Goal: Task Accomplishment & Management: Use online tool/utility

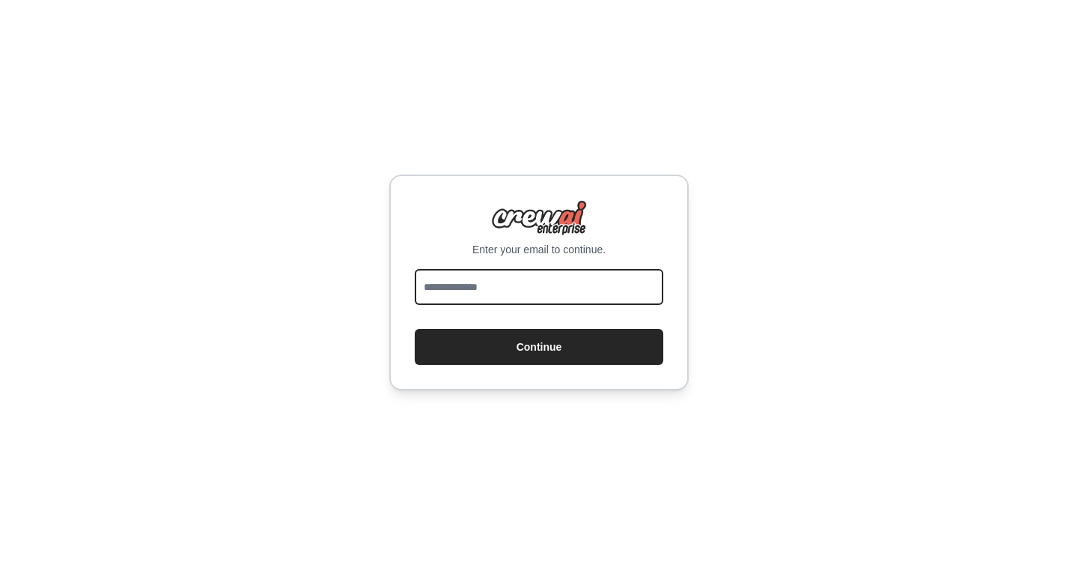
click at [499, 290] on input "email" at bounding box center [539, 287] width 249 height 36
type input "**********"
click at [415, 329] on button "Continue" at bounding box center [539, 347] width 249 height 36
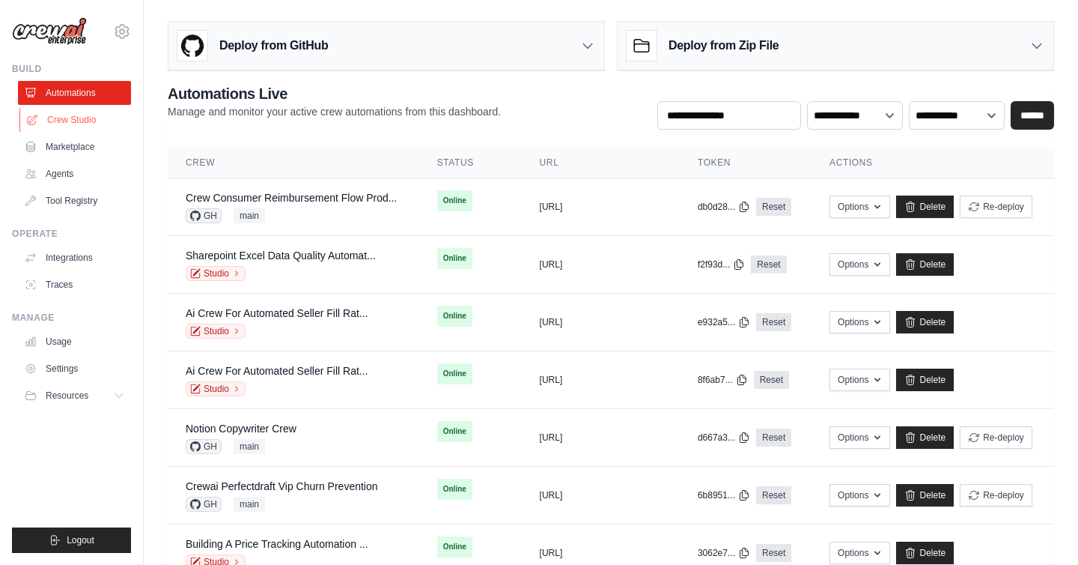
click at [88, 122] on link "Crew Studio" at bounding box center [75, 120] width 113 height 24
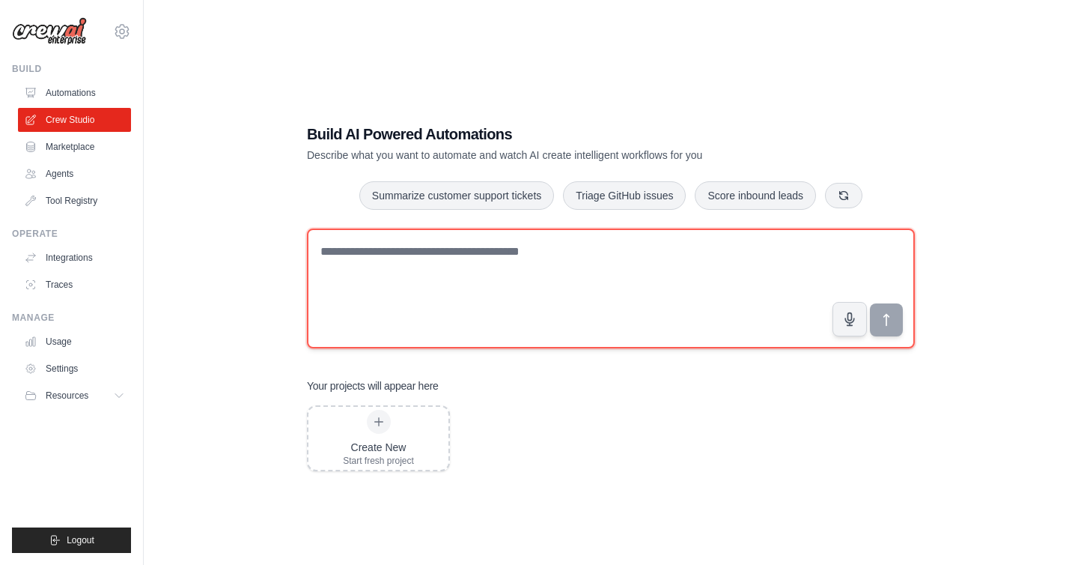
click at [425, 270] on textarea at bounding box center [611, 288] width 608 height 120
click at [417, 276] on textarea at bounding box center [611, 288] width 608 height 120
paste textarea "**********"
type textarea "**********"
paste textarea "**********"
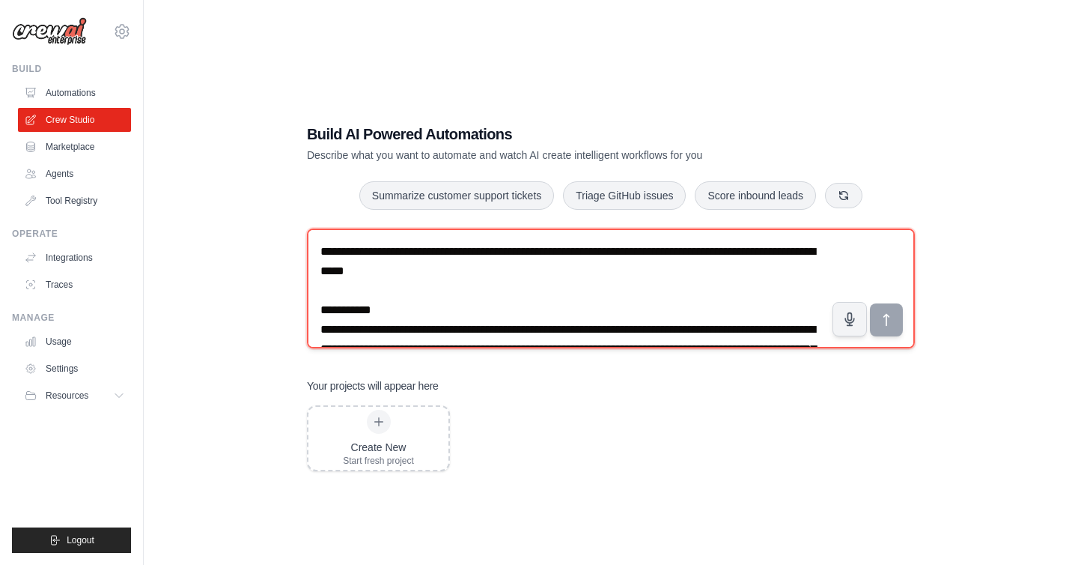
scroll to position [1119, 0]
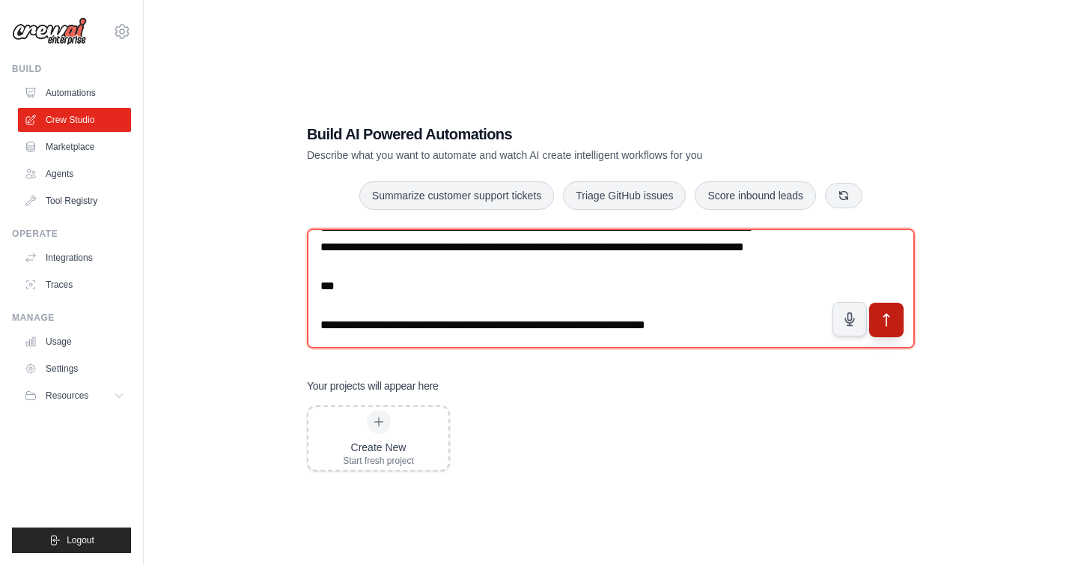
type textarea "**********"
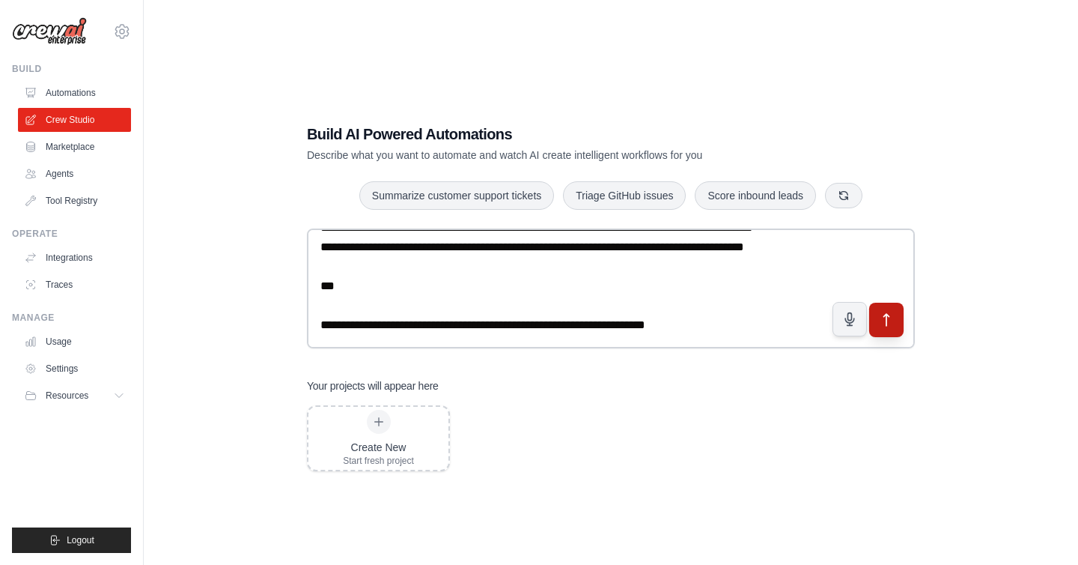
click at [881, 319] on icon "submit" at bounding box center [887, 320] width 16 height 16
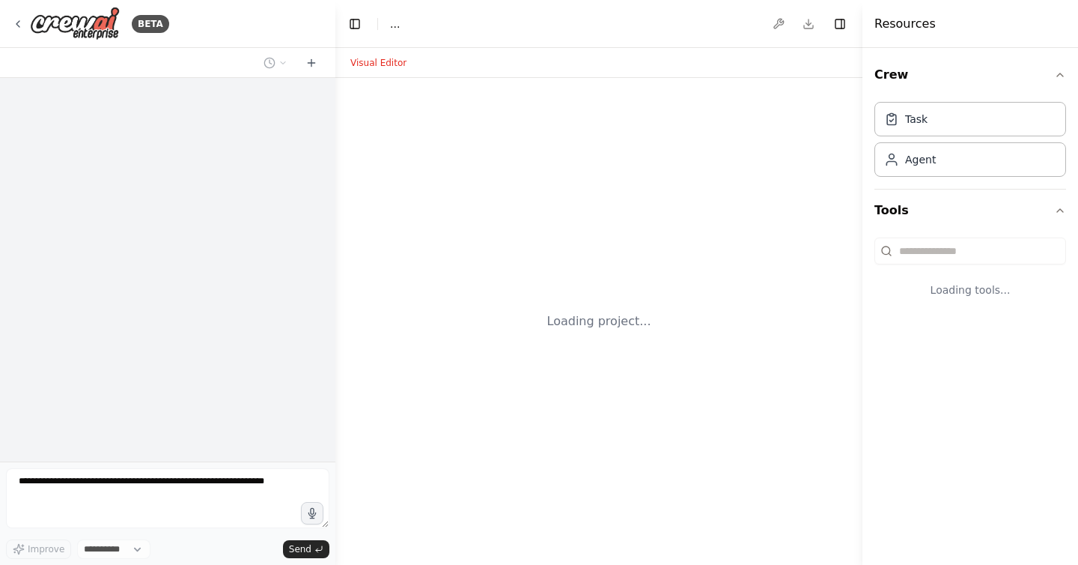
select select "****"
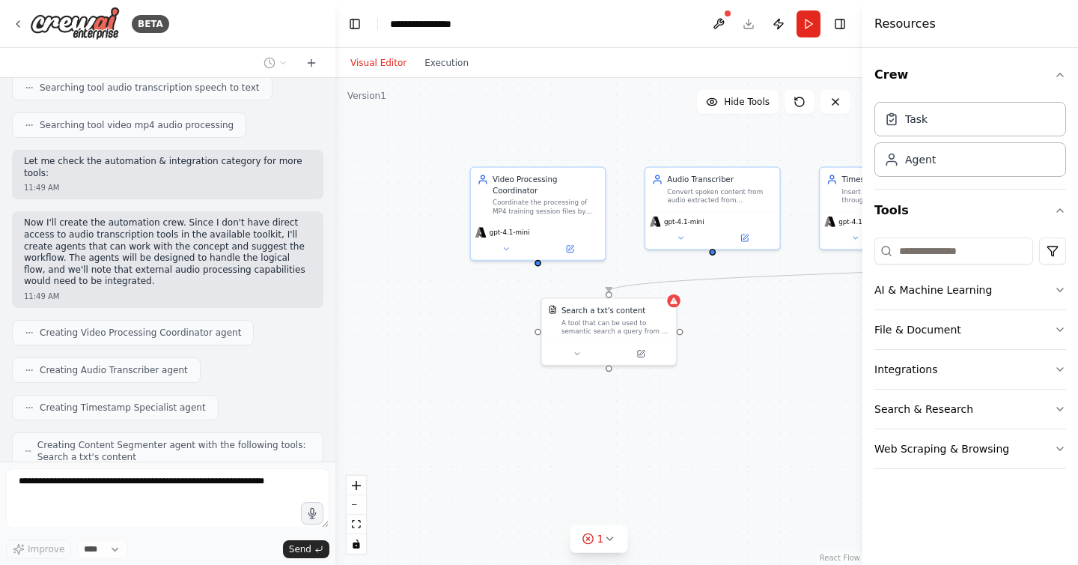
scroll to position [1200, 0]
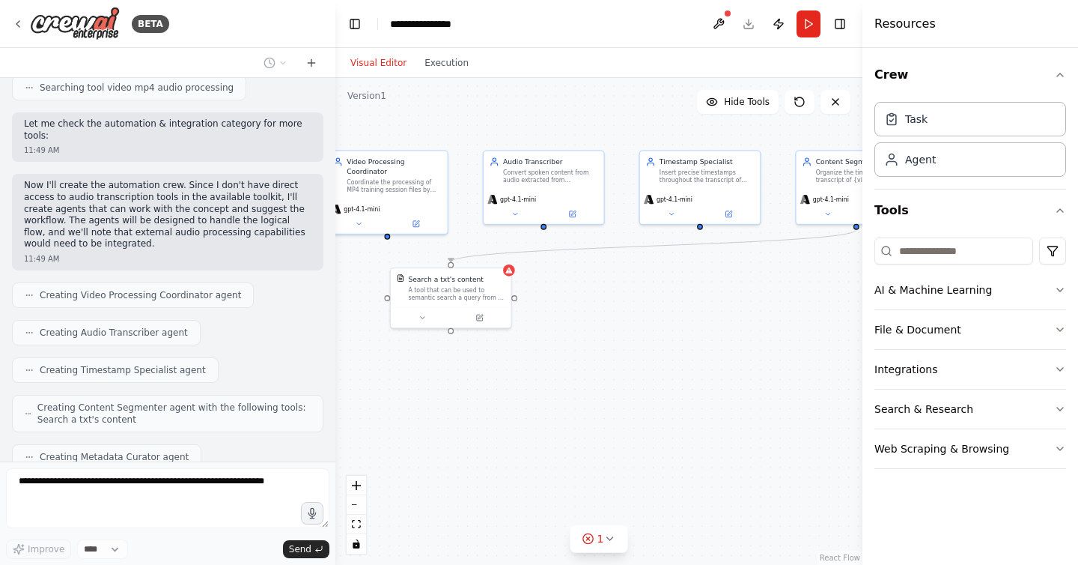
drag, startPoint x: 764, startPoint y: 472, endPoint x: 604, endPoint y: 452, distance: 161.5
click at [604, 452] on div ".deletable-edge-delete-btn { width: 20px; height: 20px; border: 0px solid #ffff…" at bounding box center [598, 321] width 527 height 487
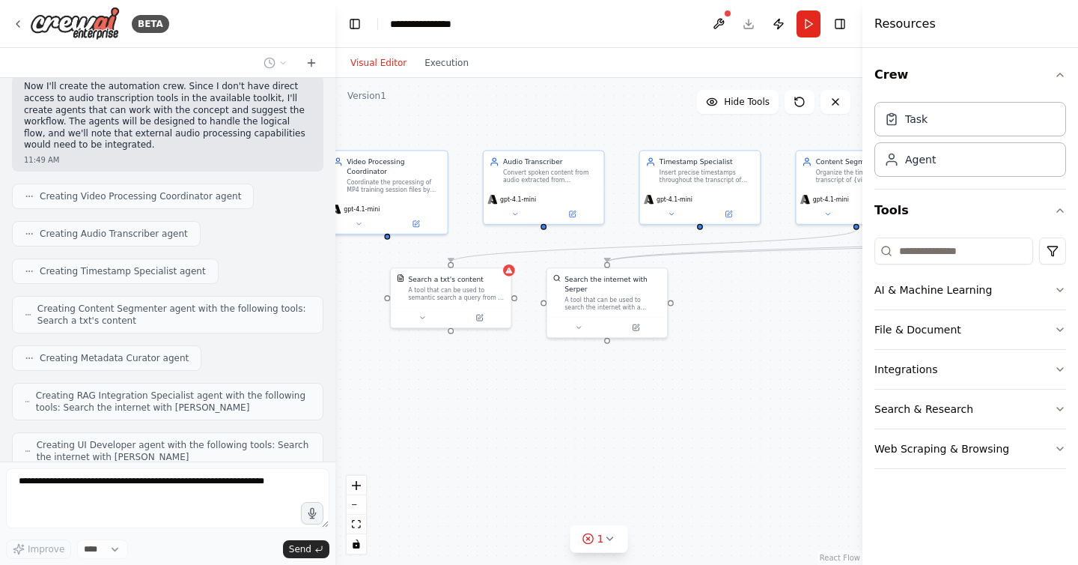
scroll to position [1386, 0]
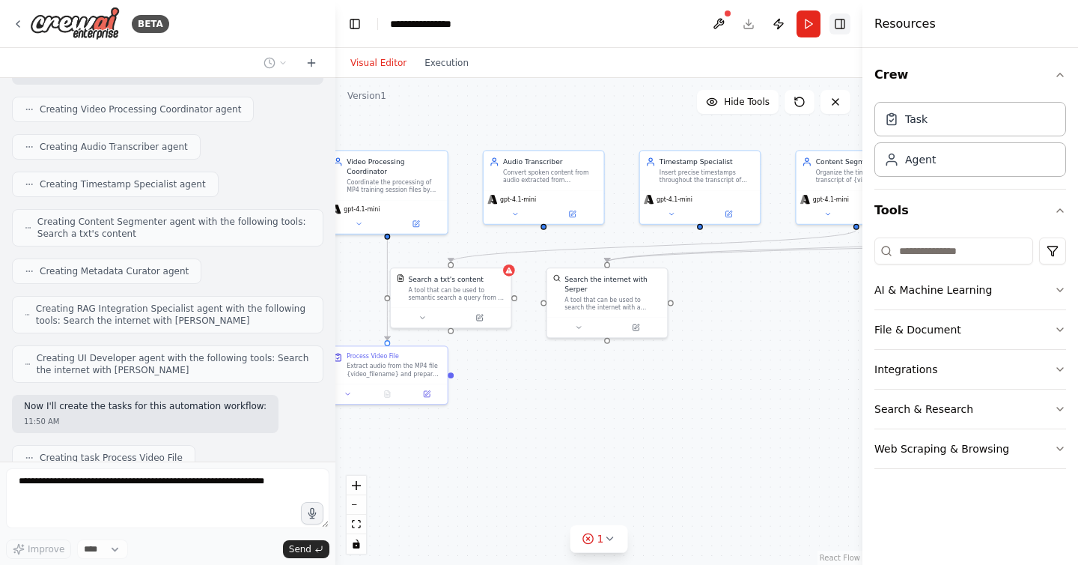
click at [837, 13] on button "Toggle Right Sidebar" at bounding box center [840, 23] width 21 height 21
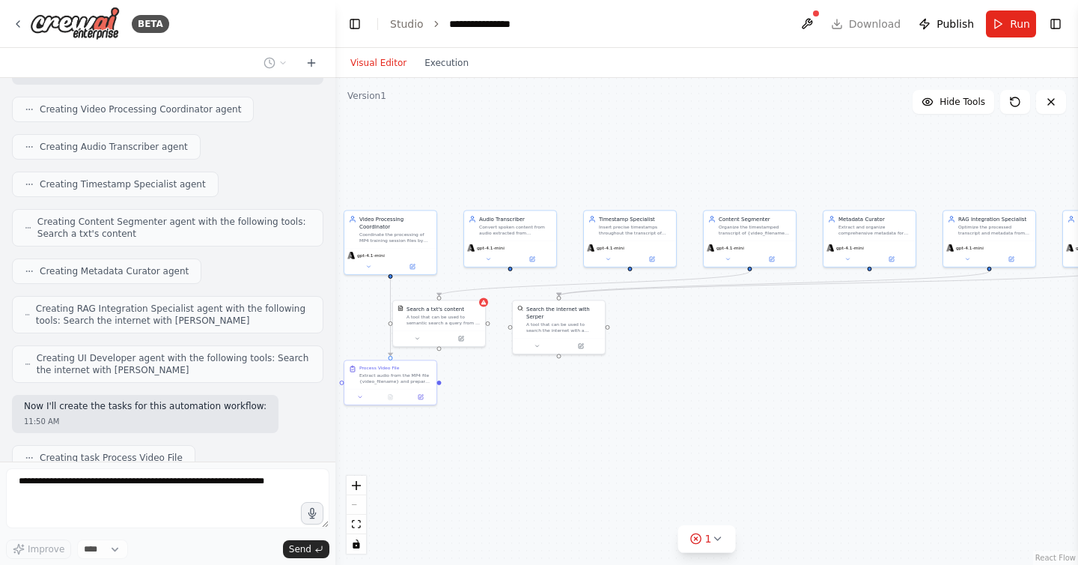
drag, startPoint x: 952, startPoint y: 448, endPoint x: 830, endPoint y: 448, distance: 121.3
click at [830, 448] on div ".deletable-edge-delete-btn { width: 20px; height: 20px; border: 0px solid #ffff…" at bounding box center [706, 321] width 743 height 487
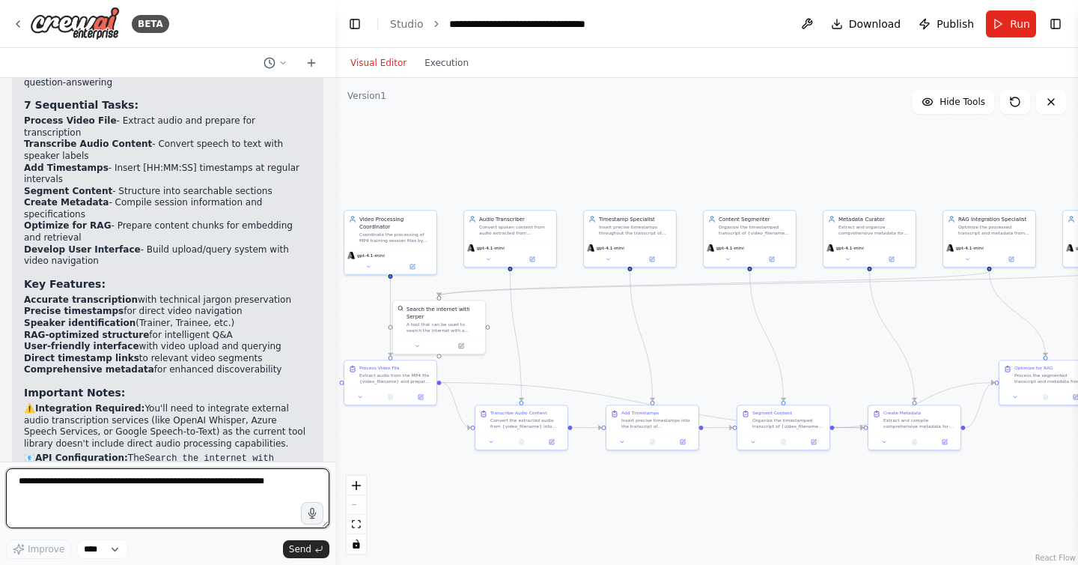
scroll to position [2923, 0]
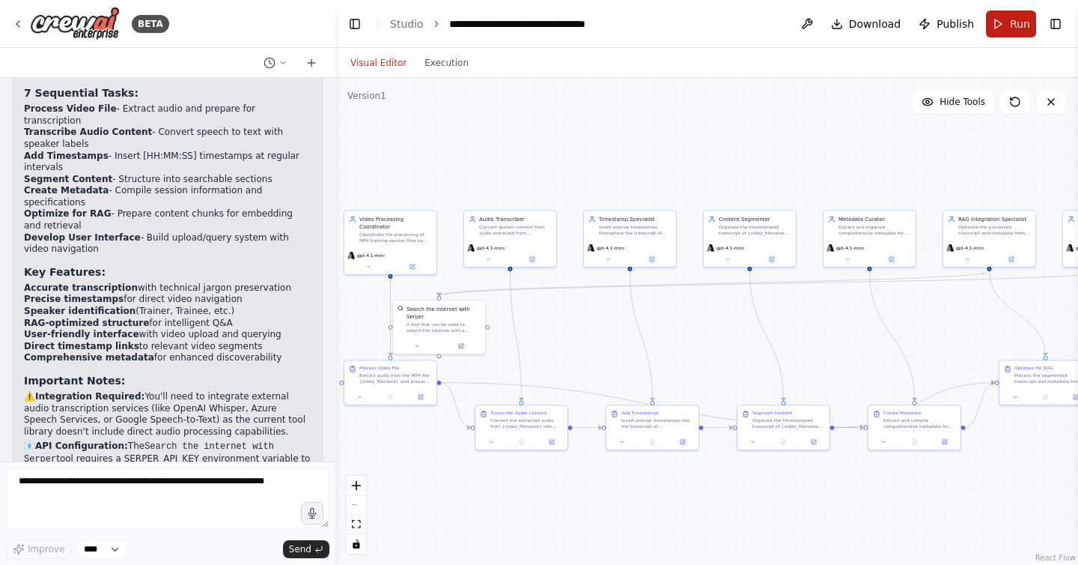
click at [1001, 23] on button "Run" at bounding box center [1011, 23] width 50 height 27
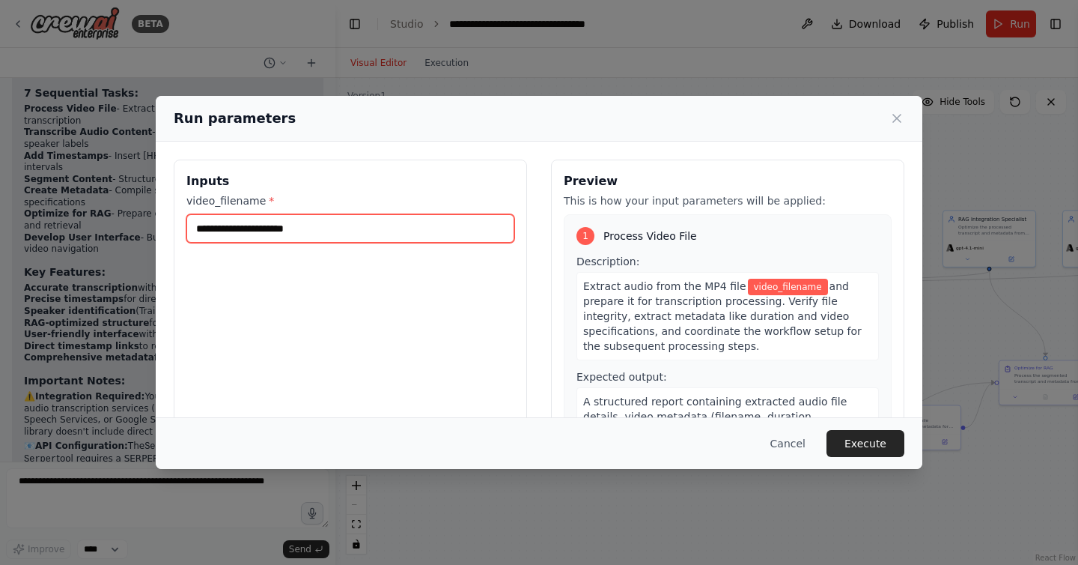
click at [297, 228] on input "video_filename *" at bounding box center [350, 228] width 328 height 28
type input "**********"
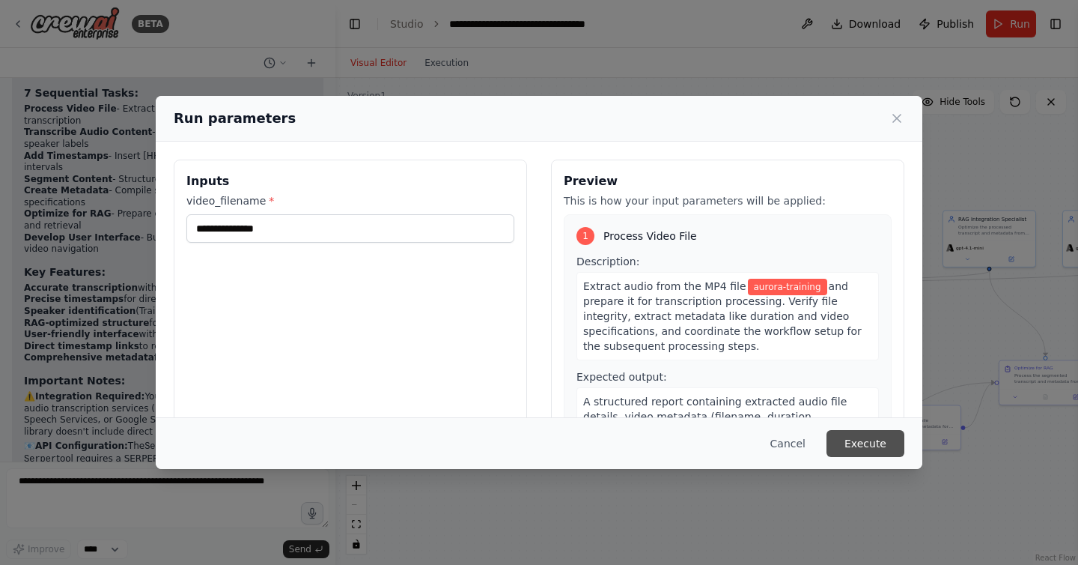
click at [870, 442] on button "Execute" at bounding box center [866, 443] width 78 height 27
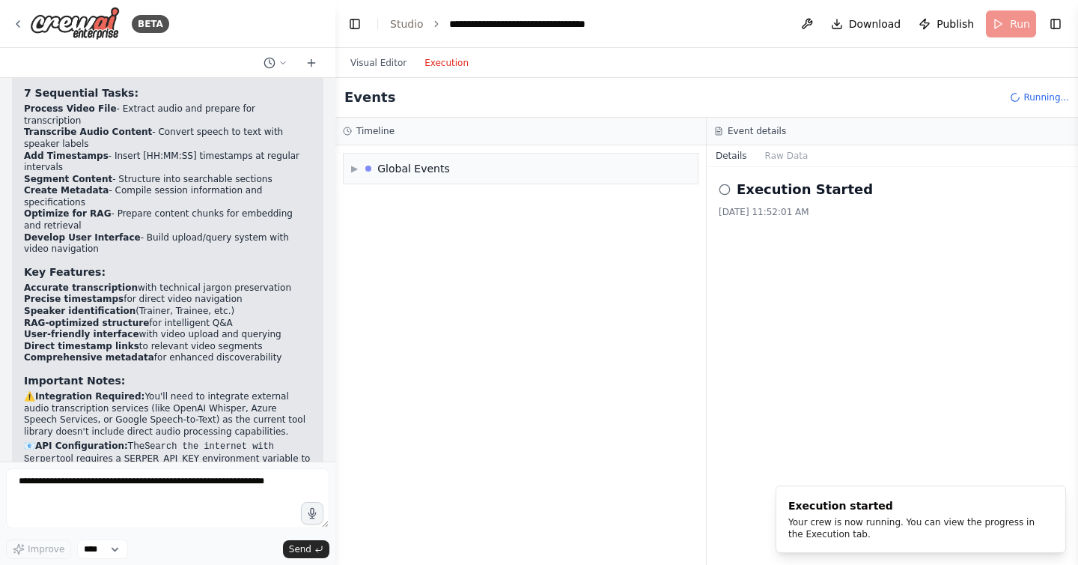
click at [448, 61] on button "Execution" at bounding box center [447, 63] width 62 height 18
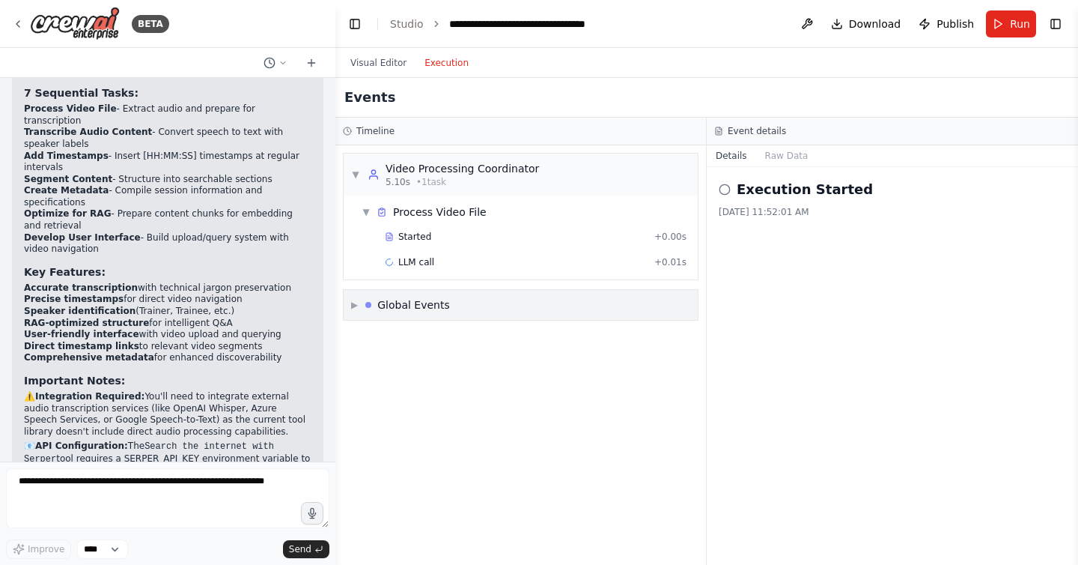
click at [404, 308] on div "Global Events" at bounding box center [413, 304] width 73 height 15
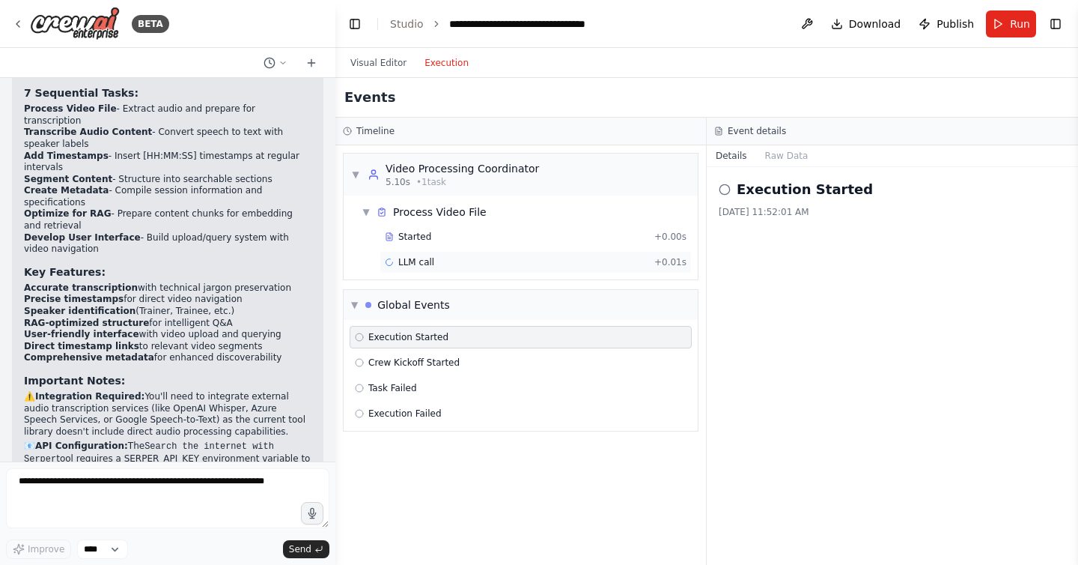
click at [425, 257] on span "LLM call" at bounding box center [416, 262] width 36 height 12
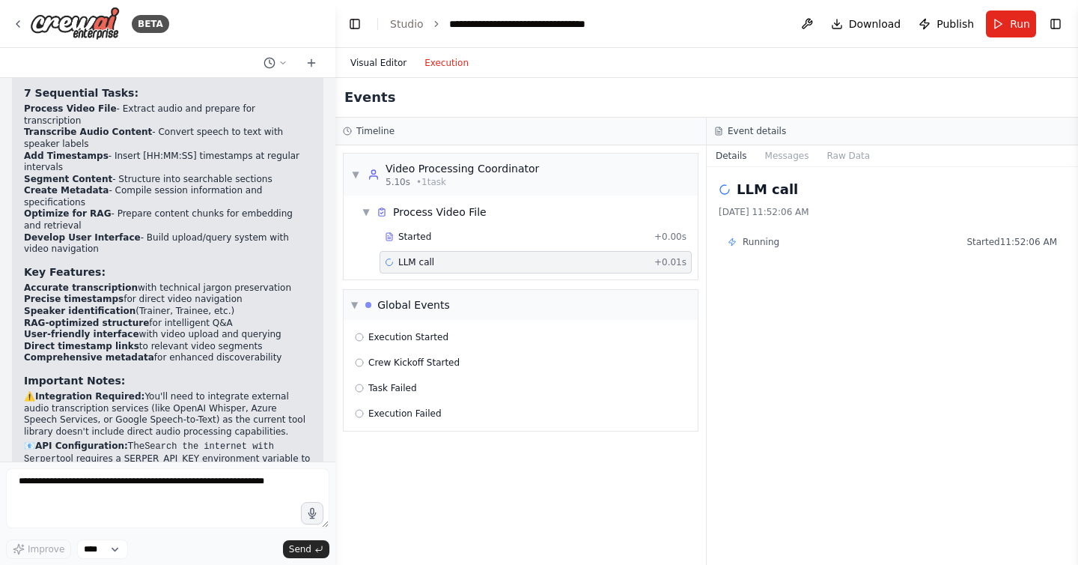
click at [377, 61] on button "Visual Editor" at bounding box center [378, 63] width 74 height 18
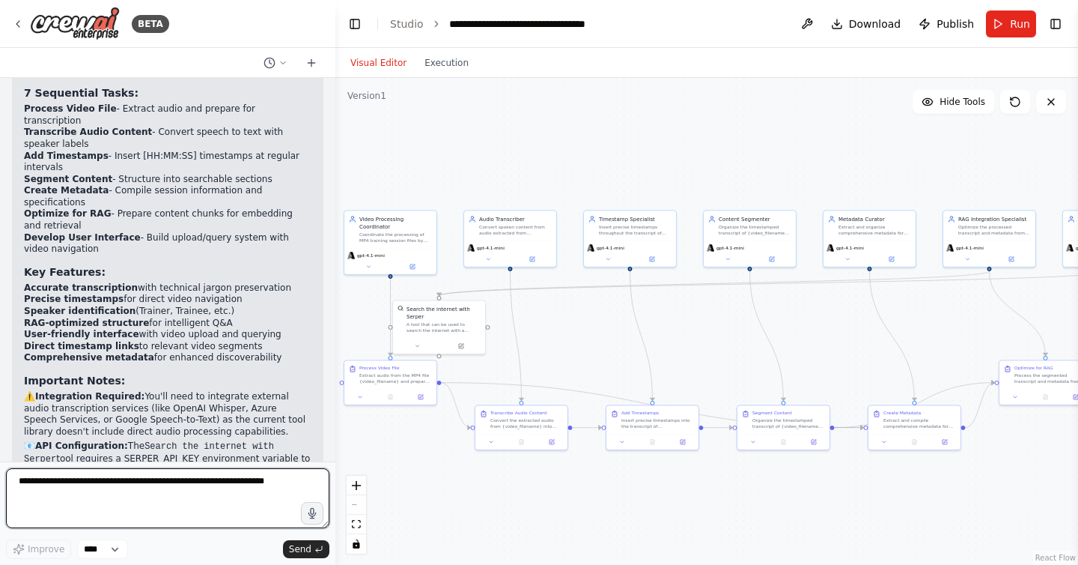
click at [157, 490] on textarea at bounding box center [167, 498] width 323 height 60
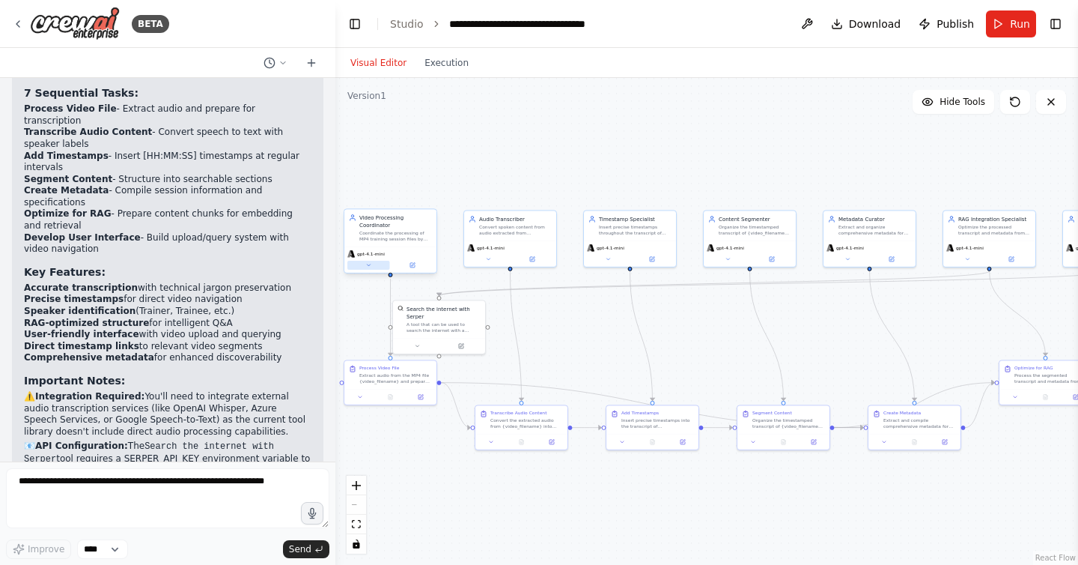
click at [369, 267] on icon at bounding box center [368, 265] width 6 height 6
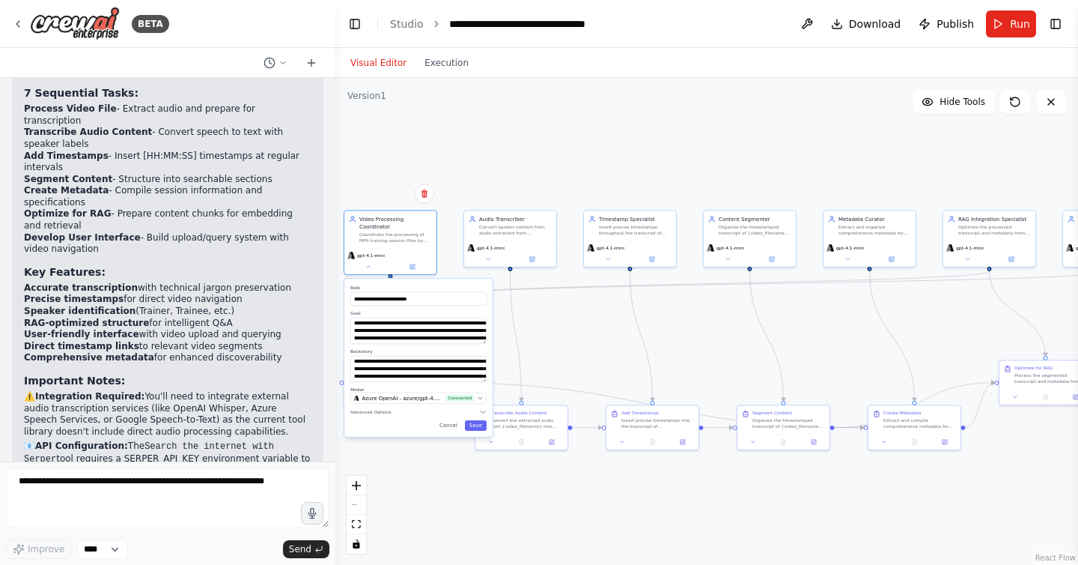
click at [564, 340] on div ".deletable-edge-delete-btn { width: 20px; height: 20px; border: 0px solid #ffff…" at bounding box center [706, 321] width 743 height 487
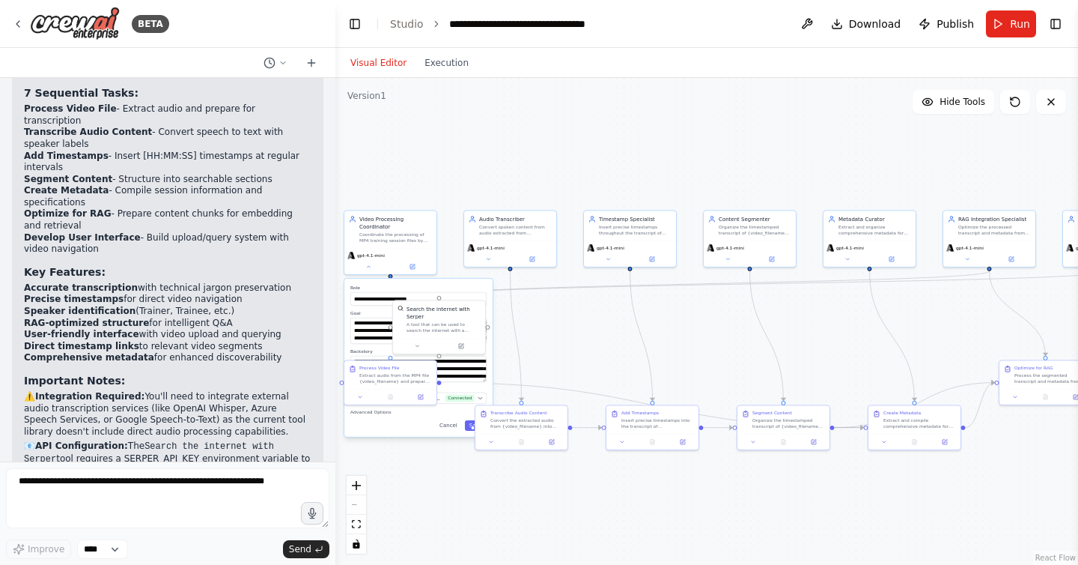
click at [562, 339] on div ".deletable-edge-delete-btn { width: 20px; height: 20px; border: 0px solid #ffff…" at bounding box center [706, 321] width 743 height 487
click at [449, 428] on button "Cancel" at bounding box center [448, 425] width 27 height 10
click at [455, 476] on div ".deletable-edge-delete-btn { width: 20px; height: 20px; border: 0px solid #ffff…" at bounding box center [706, 321] width 743 height 487
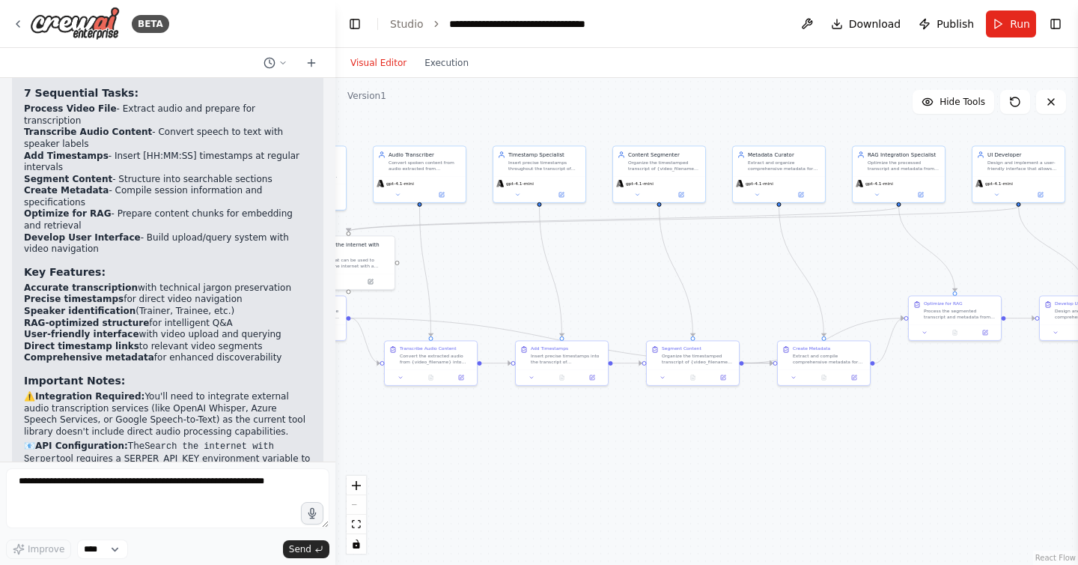
drag, startPoint x: 574, startPoint y: 352, endPoint x: 483, endPoint y: 288, distance: 111.2
click at [483, 288] on div ".deletable-edge-delete-btn { width: 20px; height: 20px; border: 0px solid #ffff…" at bounding box center [706, 321] width 743 height 487
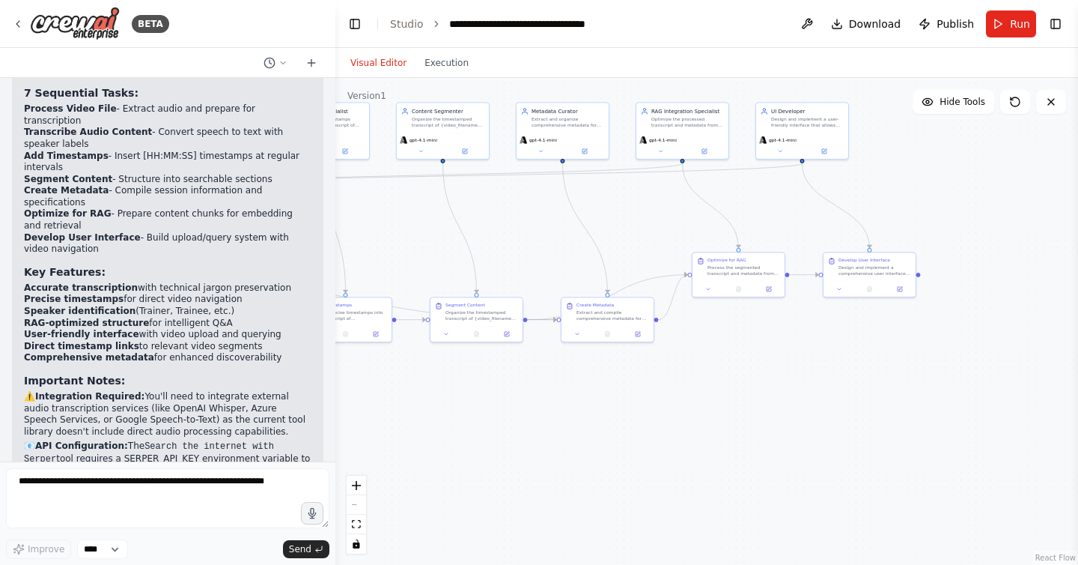
drag, startPoint x: 806, startPoint y: 504, endPoint x: 583, endPoint y: 462, distance: 226.3
click at [583, 462] on div ".deletable-edge-delete-btn { width: 20px; height: 20px; border: 0px solid #ffff…" at bounding box center [706, 321] width 743 height 487
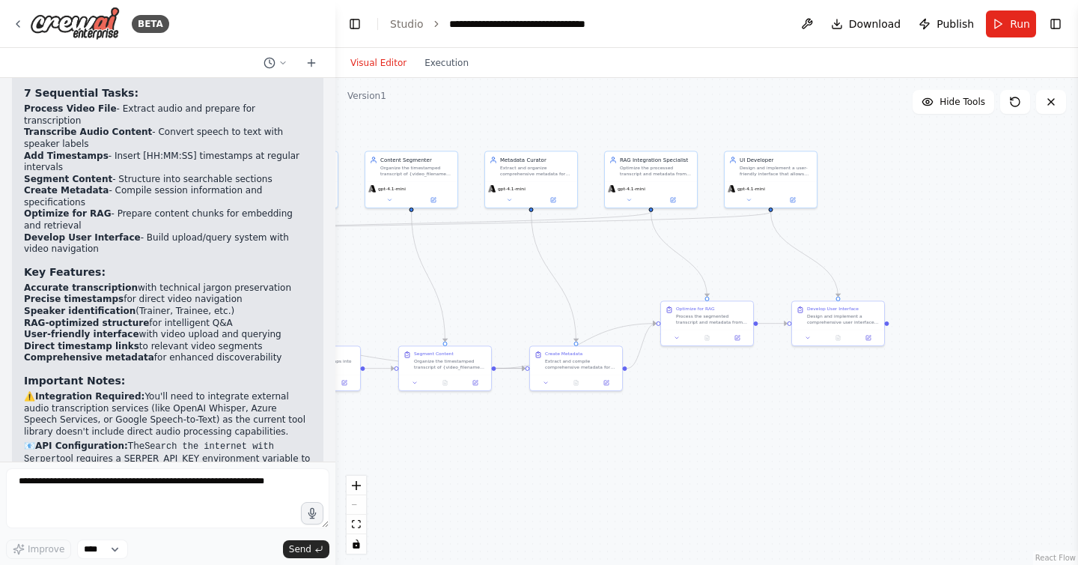
drag, startPoint x: 758, startPoint y: 378, endPoint x: 732, endPoint y: 425, distance: 53.6
click at [732, 425] on div ".deletable-edge-delete-btn { width: 20px; height: 20px; border: 0px solid #ffff…" at bounding box center [706, 321] width 743 height 487
drag, startPoint x: 714, startPoint y: 417, endPoint x: 861, endPoint y: 417, distance: 146.8
click at [863, 419] on div ".deletable-edge-delete-btn { width: 20px; height: 20px; border: 0px solid #ffff…" at bounding box center [706, 321] width 743 height 487
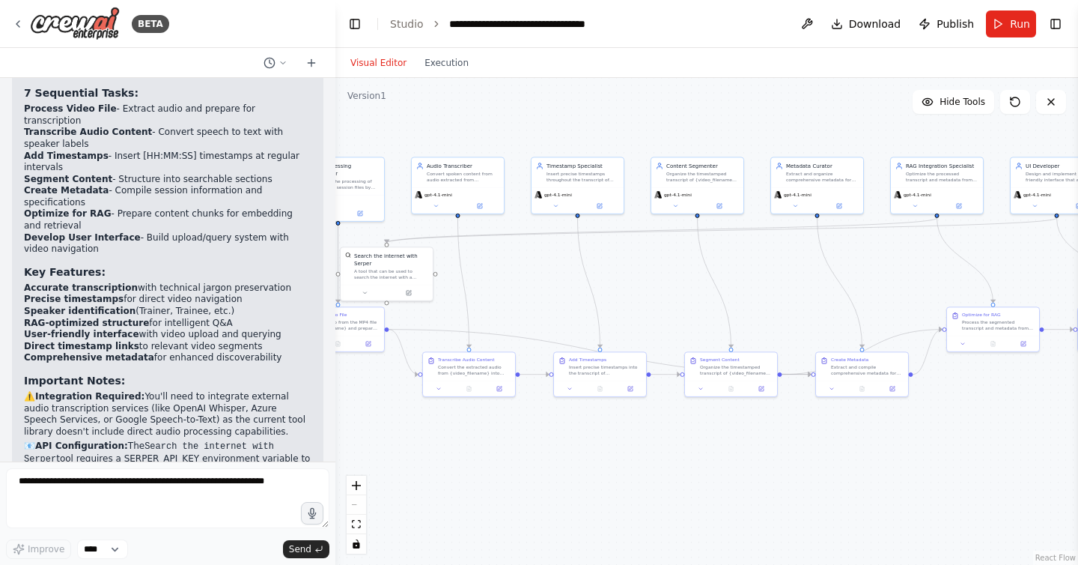
drag, startPoint x: 672, startPoint y: 438, endPoint x: 809, endPoint y: 443, distance: 137.9
click at [809, 443] on div ".deletable-edge-delete-btn { width: 20px; height: 20px; border: 0px solid #ffff…" at bounding box center [706, 321] width 743 height 487
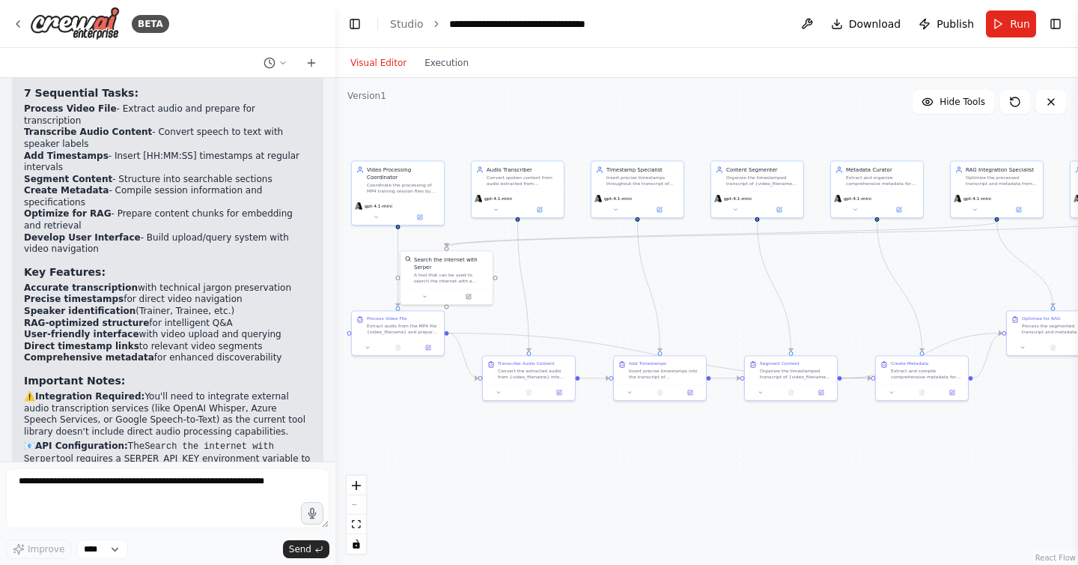
drag, startPoint x: 702, startPoint y: 438, endPoint x: 762, endPoint y: 442, distance: 60.0
click at [762, 442] on div ".deletable-edge-delete-btn { width: 20px; height: 20px; border: 0px solid #ffff…" at bounding box center [706, 321] width 743 height 487
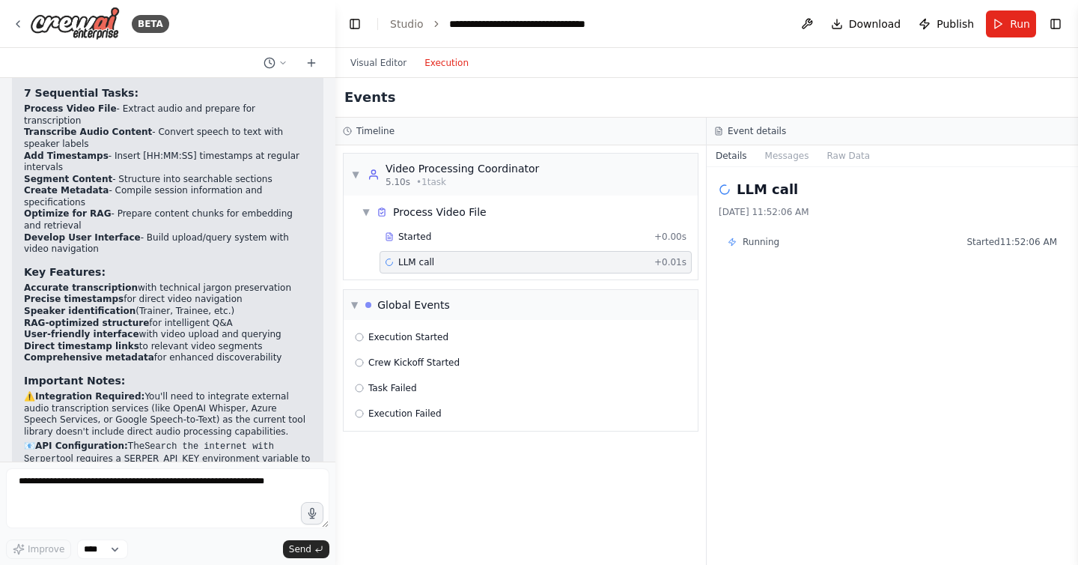
click at [456, 61] on button "Execution" at bounding box center [447, 63] width 62 height 18
click at [589, 261] on div "LLM call + 0.01s" at bounding box center [536, 262] width 302 height 12
click at [1006, 22] on button "Run" at bounding box center [1011, 23] width 50 height 27
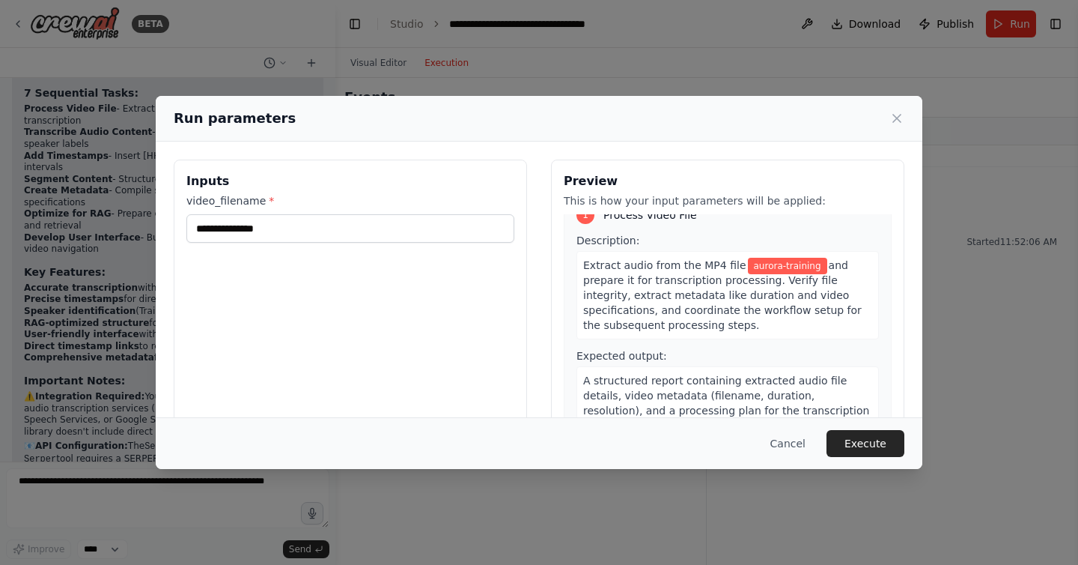
scroll to position [0, 0]
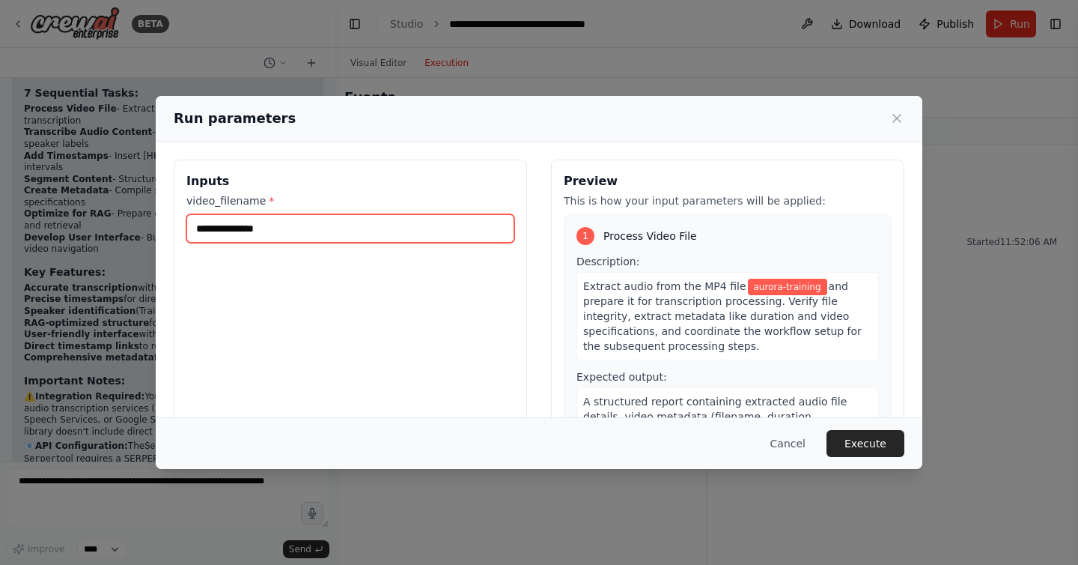
click at [353, 230] on input "**********" at bounding box center [350, 228] width 328 height 28
click at [353, 225] on input "**********" at bounding box center [350, 228] width 328 height 28
click at [794, 442] on button "Cancel" at bounding box center [788, 443] width 59 height 27
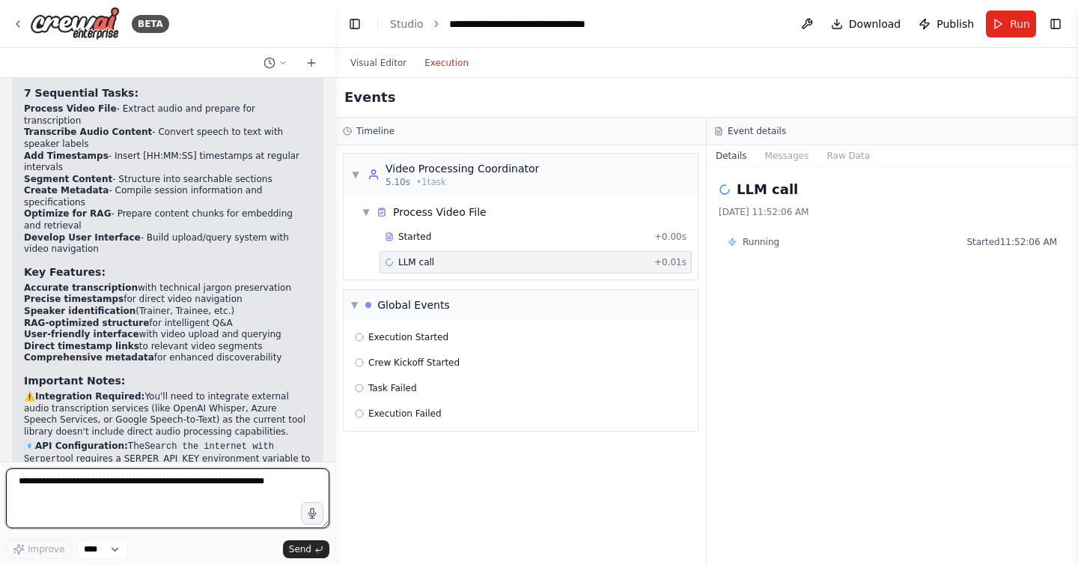
click at [178, 492] on textarea at bounding box center [167, 498] width 323 height 60
type textarea "*"
type textarea "**********"
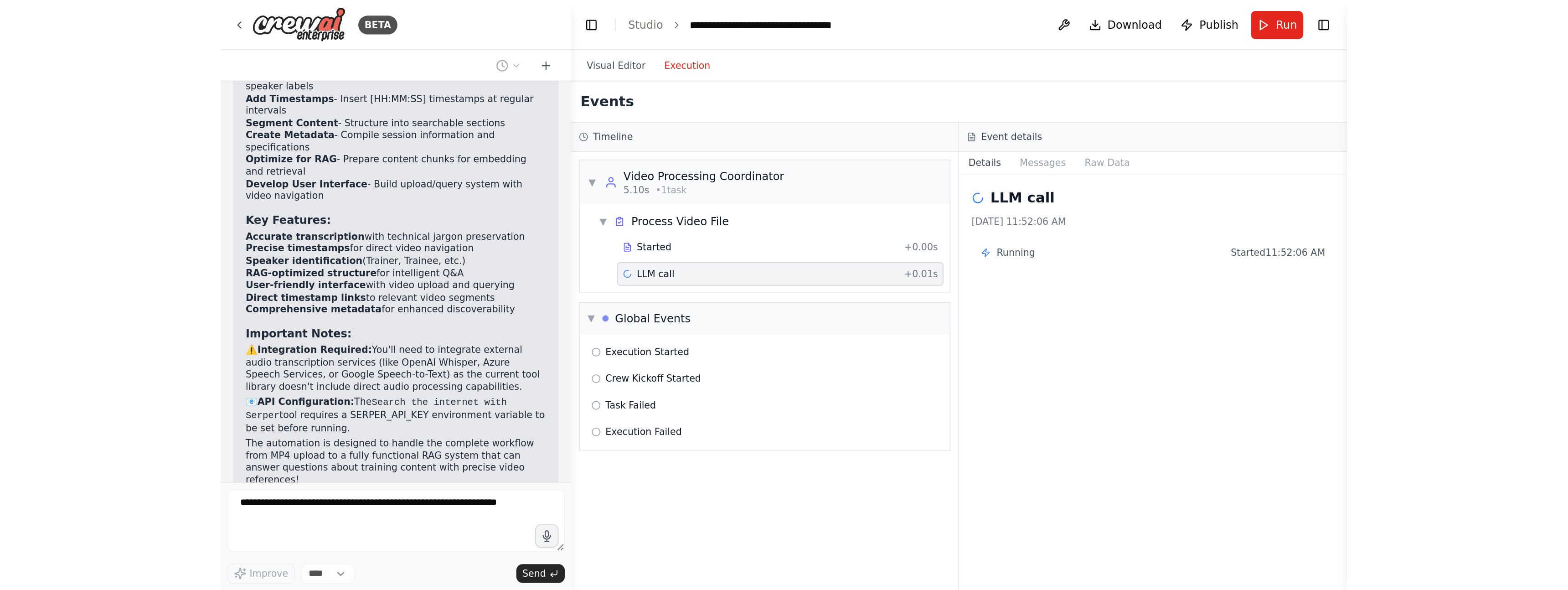
scroll to position [1841, 0]
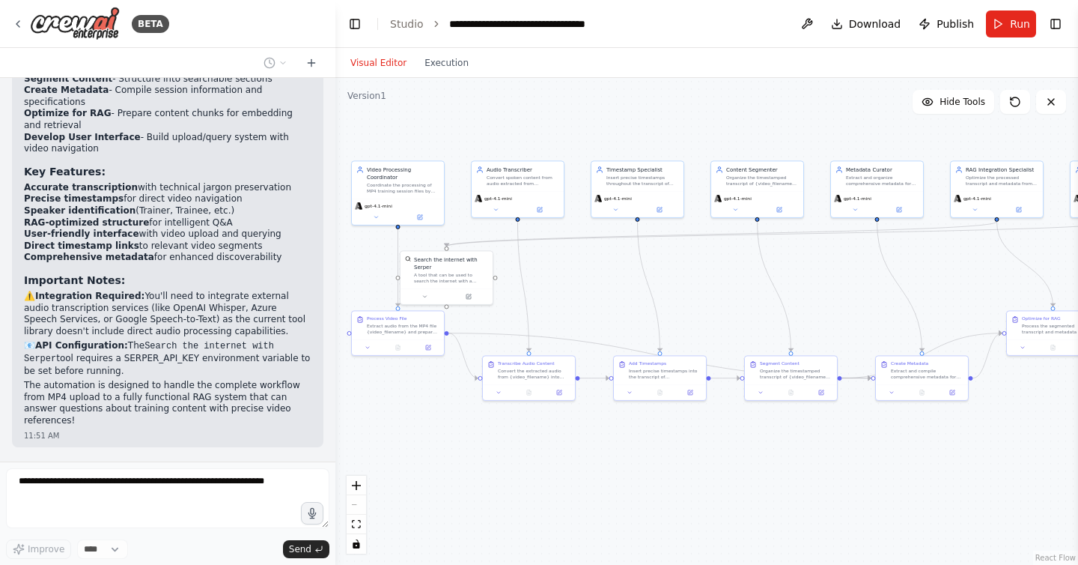
click at [390, 66] on button "Visual Editor" at bounding box center [378, 63] width 74 height 18
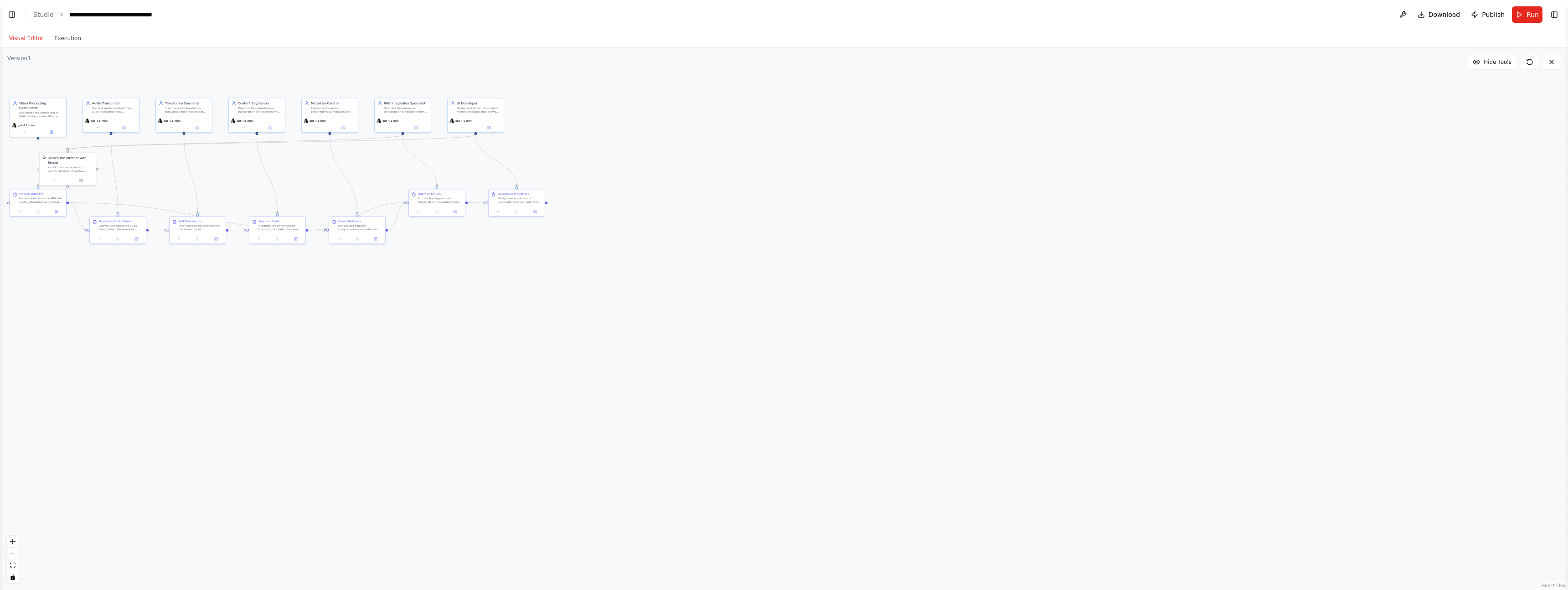
select select "****"
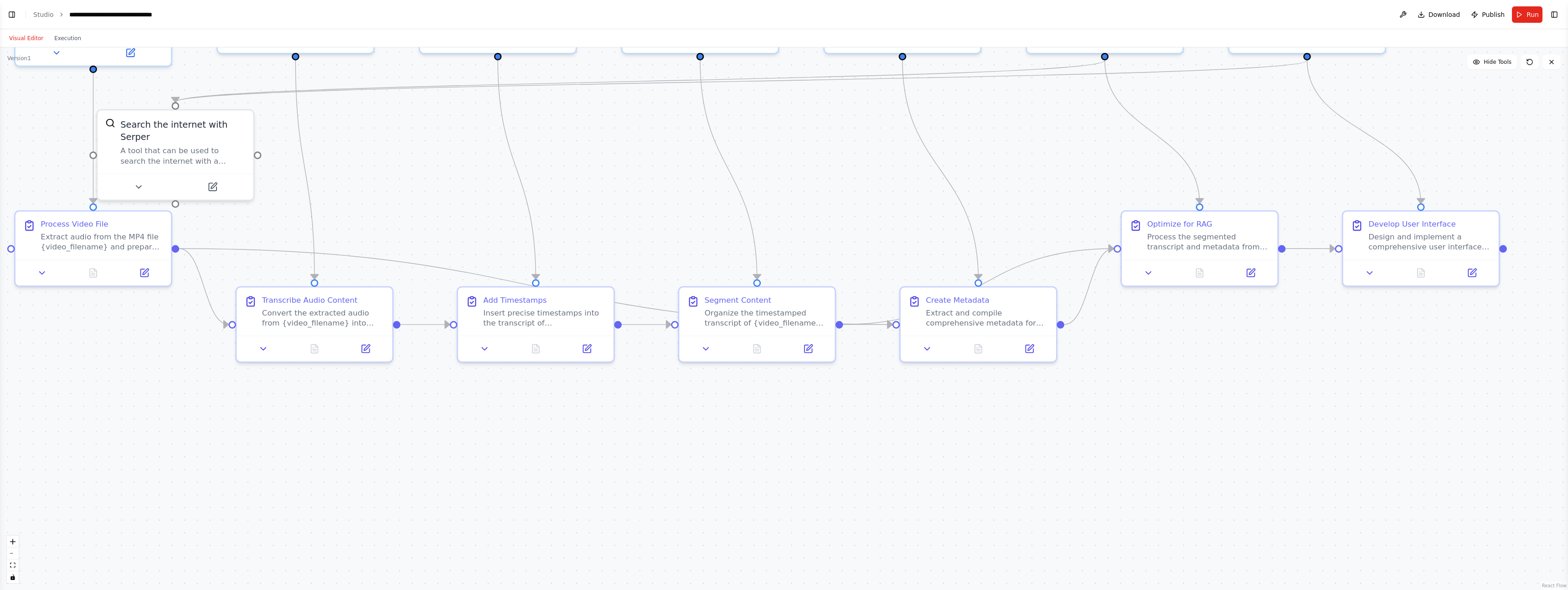
drag, startPoint x: 264, startPoint y: 214, endPoint x: 900, endPoint y: 491, distance: 693.7
click at [656, 343] on div ".deletable-edge-delete-btn { width: 20px; height: 20px; border: 0px solid #ffff…" at bounding box center [784, 318] width 1568 height 543
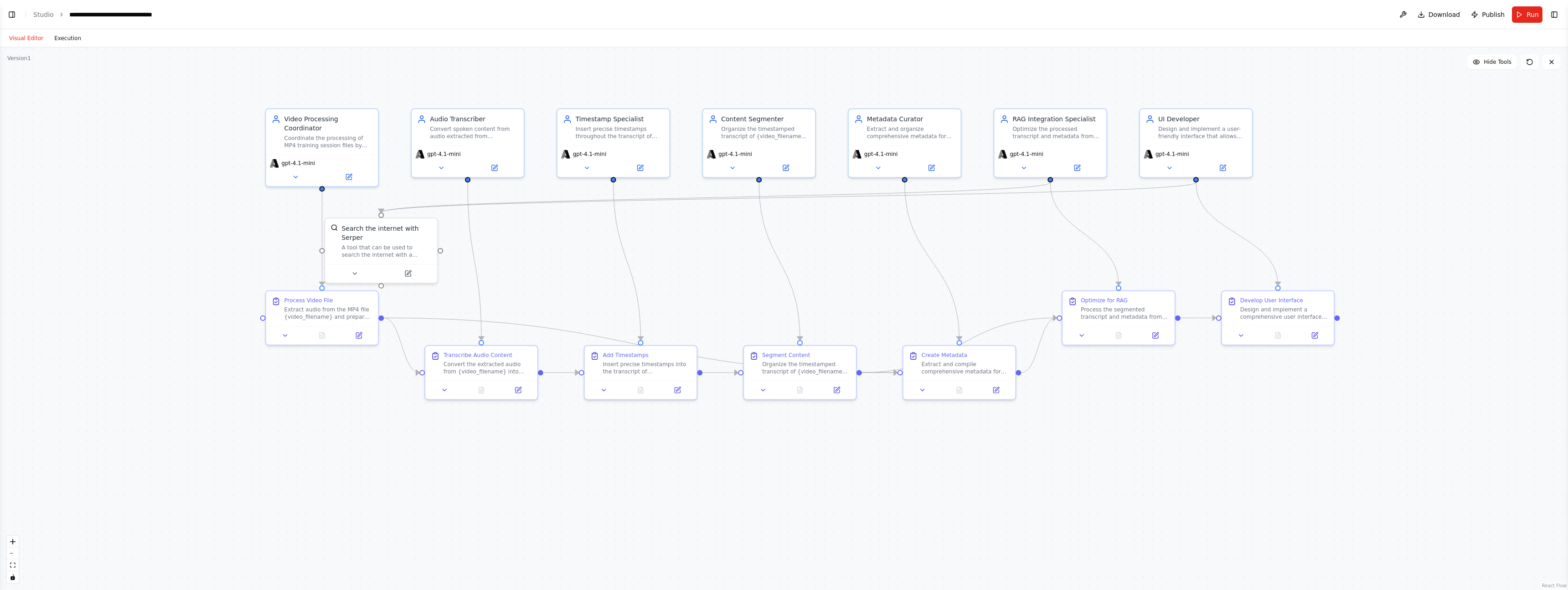
click at [66, 39] on button "Execution" at bounding box center [68, 38] width 38 height 11
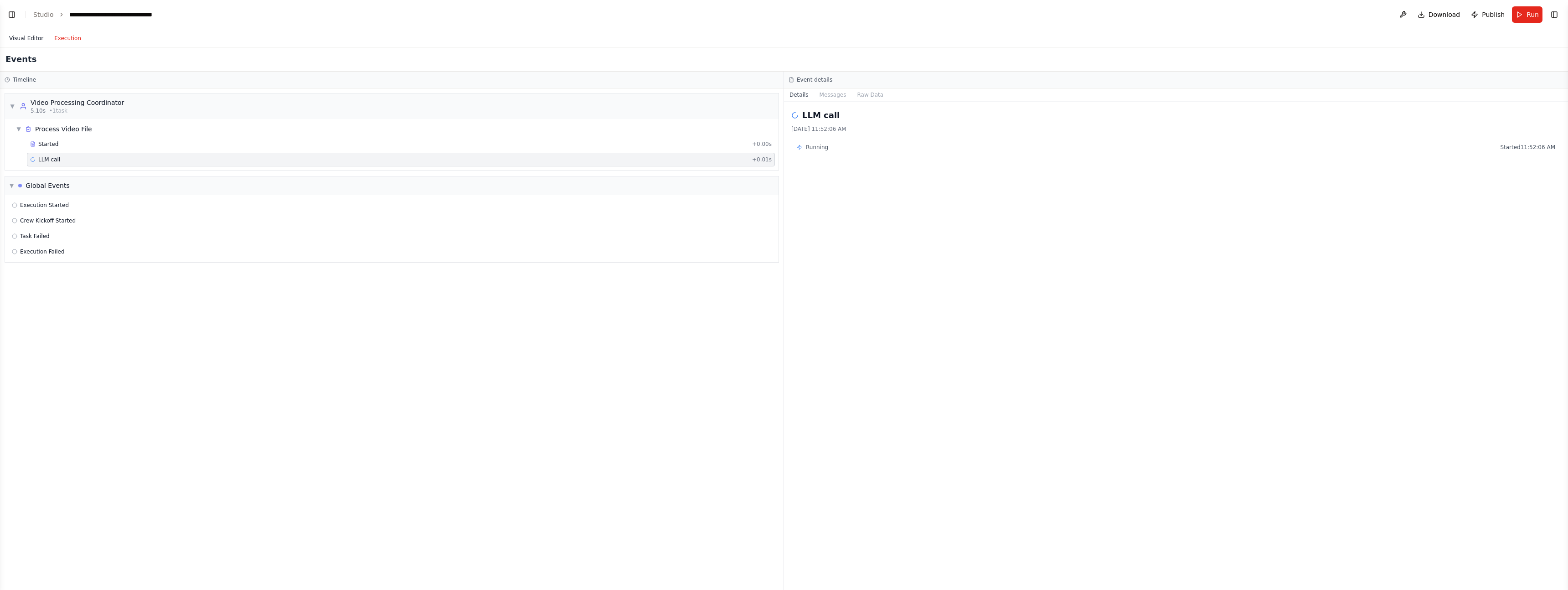
click at [33, 37] on button "Visual Editor" at bounding box center [26, 38] width 45 height 11
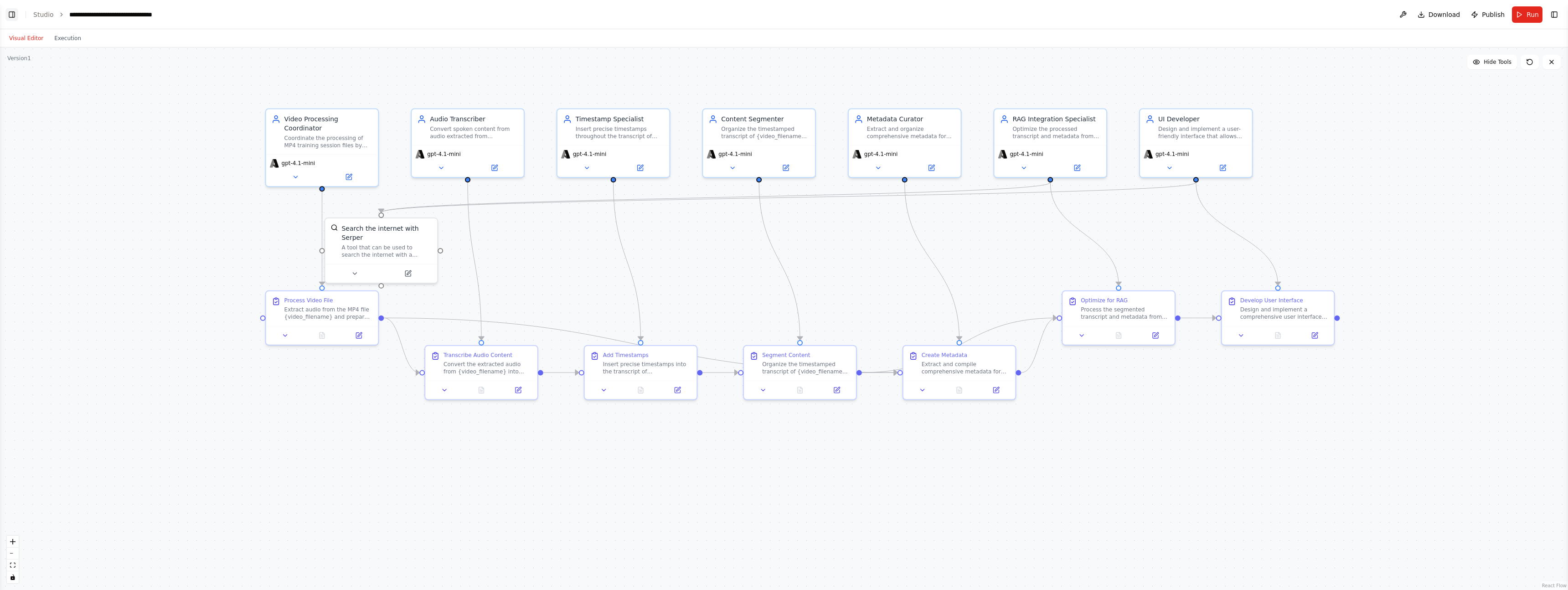
click at [15, 16] on button "Toggle Left Sidebar" at bounding box center [12, 14] width 13 height 13
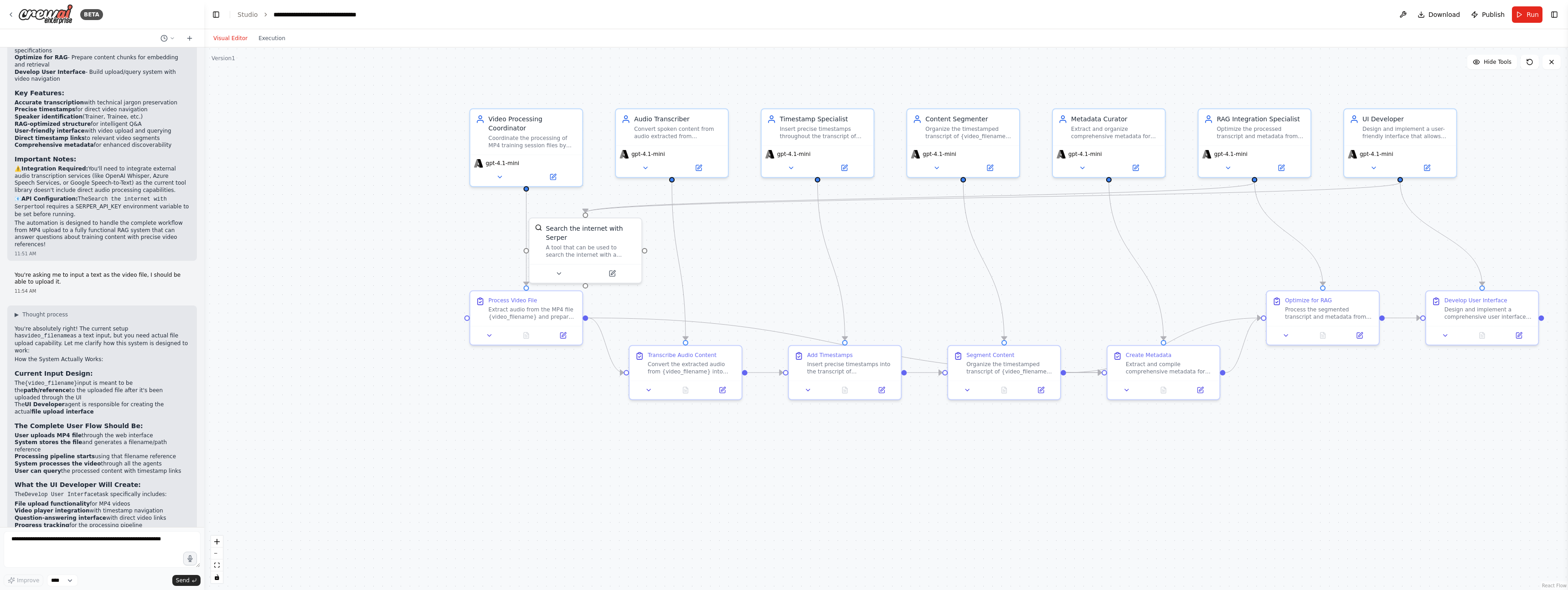
scroll to position [1861, 0]
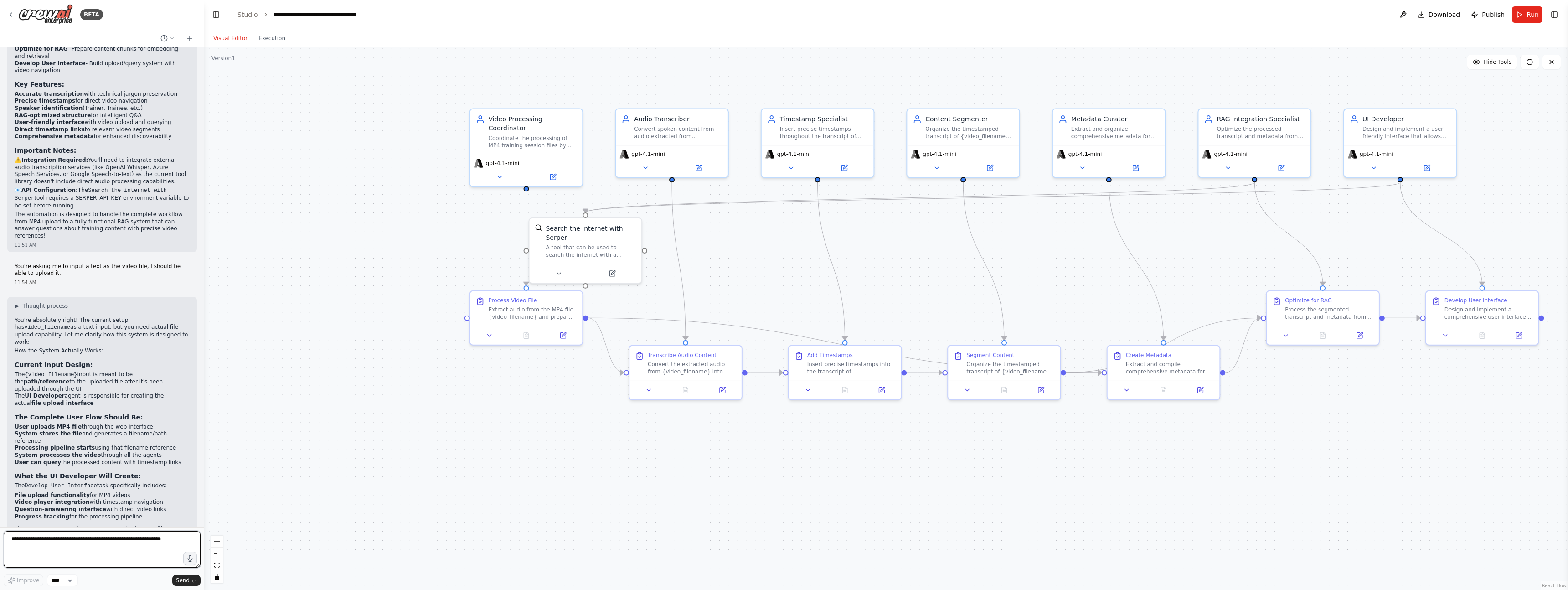
click at [141, 343] on textarea at bounding box center [102, 549] width 197 height 37
type textarea "***"
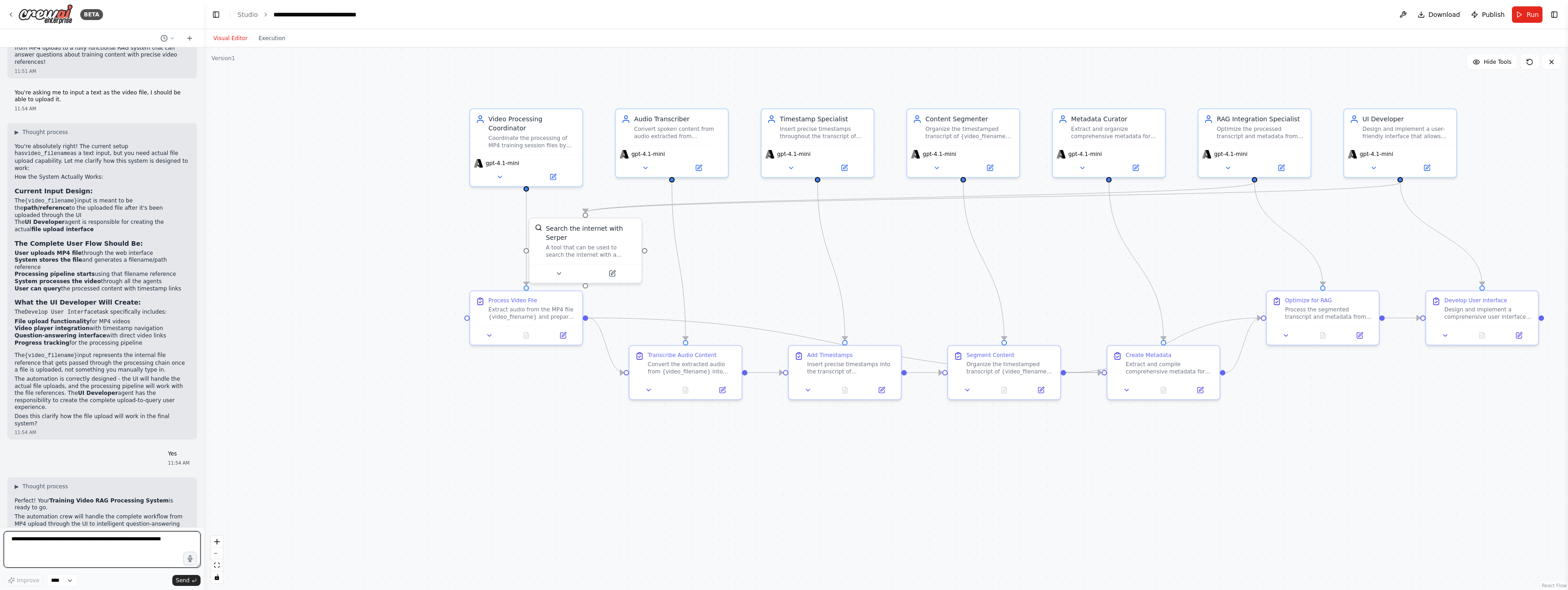
scroll to position [2042, 0]
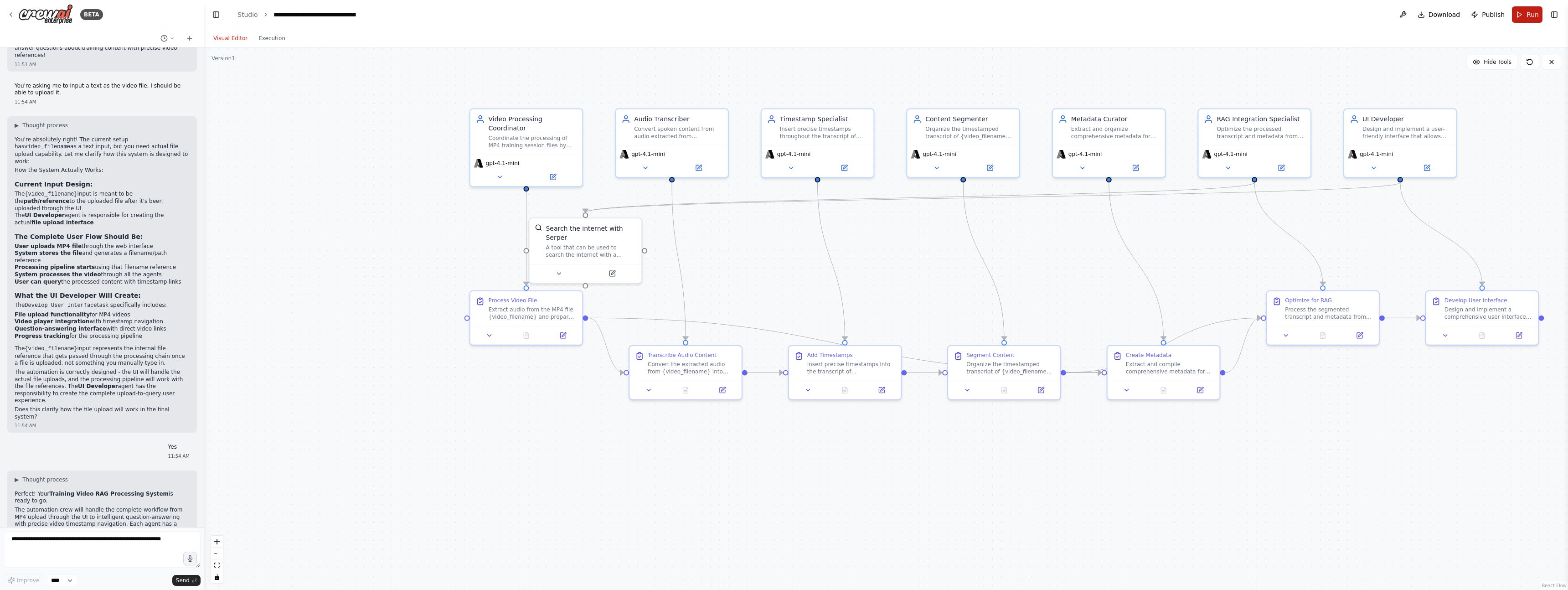
click at [656, 13] on button "Run" at bounding box center [1527, 14] width 30 height 16
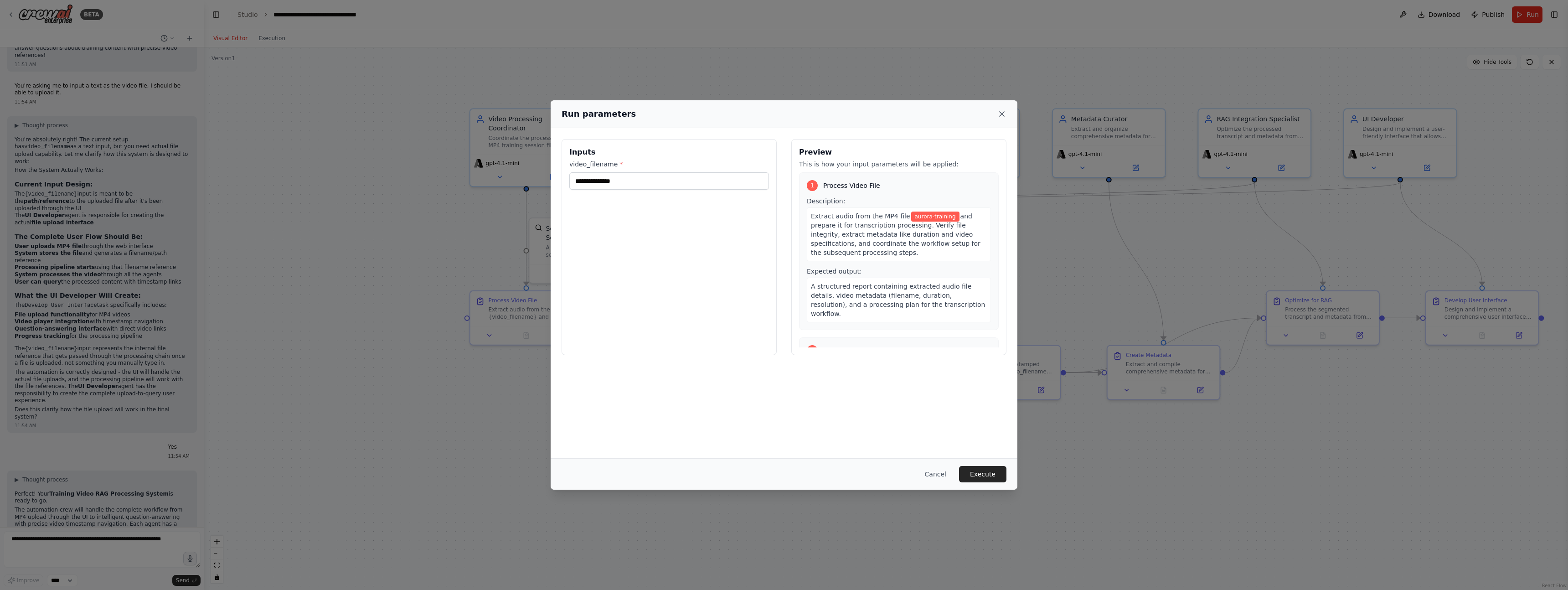
click at [656, 113] on icon at bounding box center [1001, 114] width 9 height 9
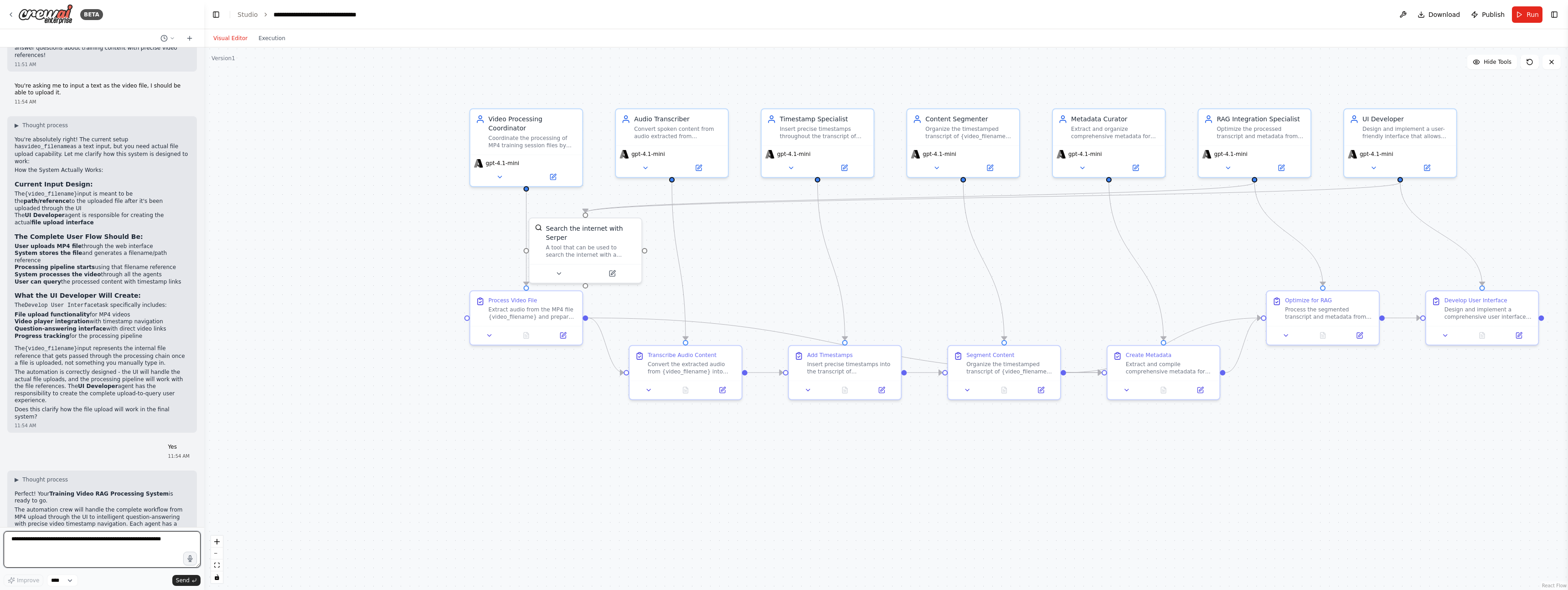
click at [103, 343] on textarea at bounding box center [102, 549] width 197 height 37
click at [159, 343] on textarea at bounding box center [102, 549] width 197 height 37
click at [50, 15] on img at bounding box center [46, 15] width 55 height 21
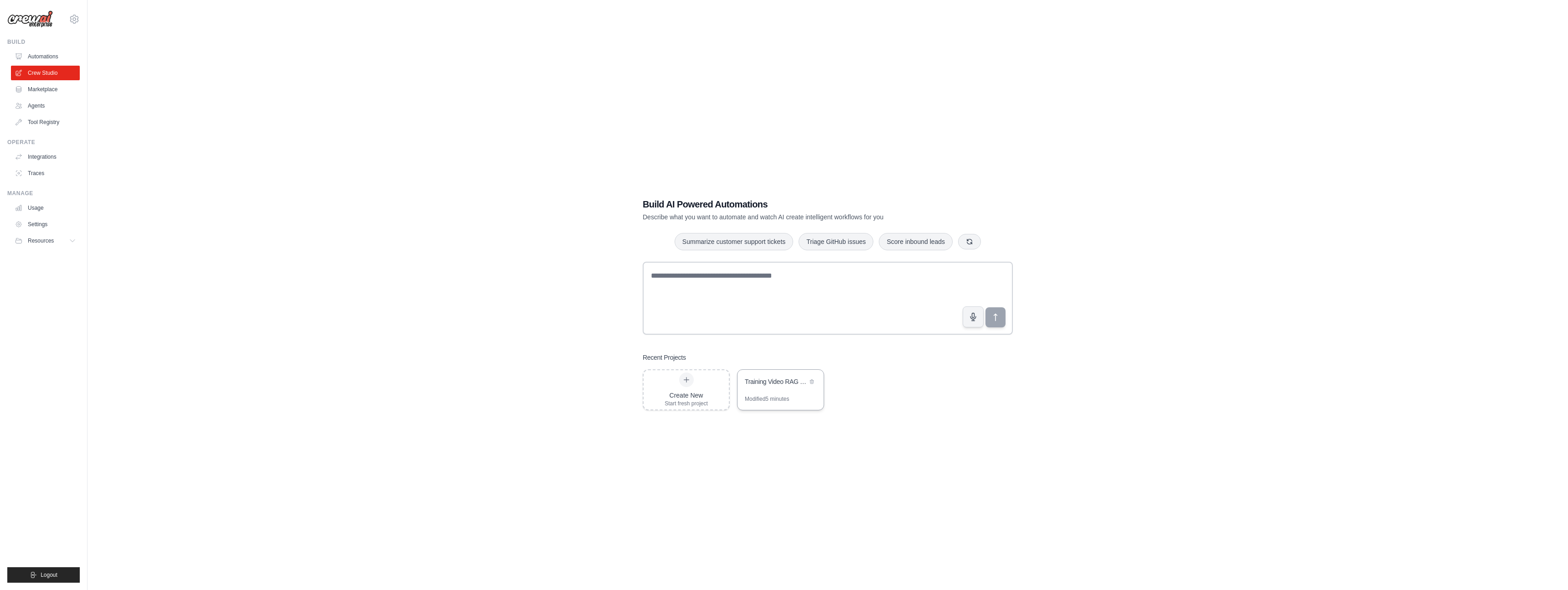
click at [794, 383] on div "Training Video RAG Processing System" at bounding box center [776, 381] width 63 height 9
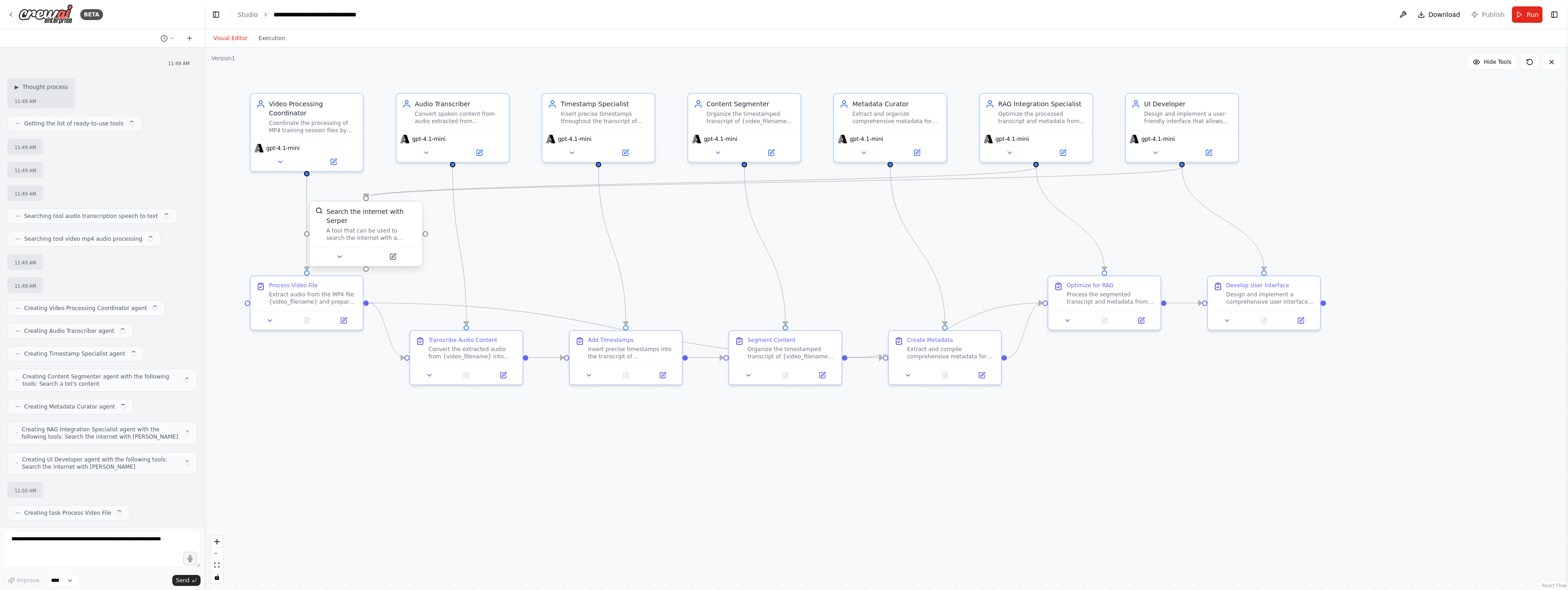
scroll to position [2042, 0]
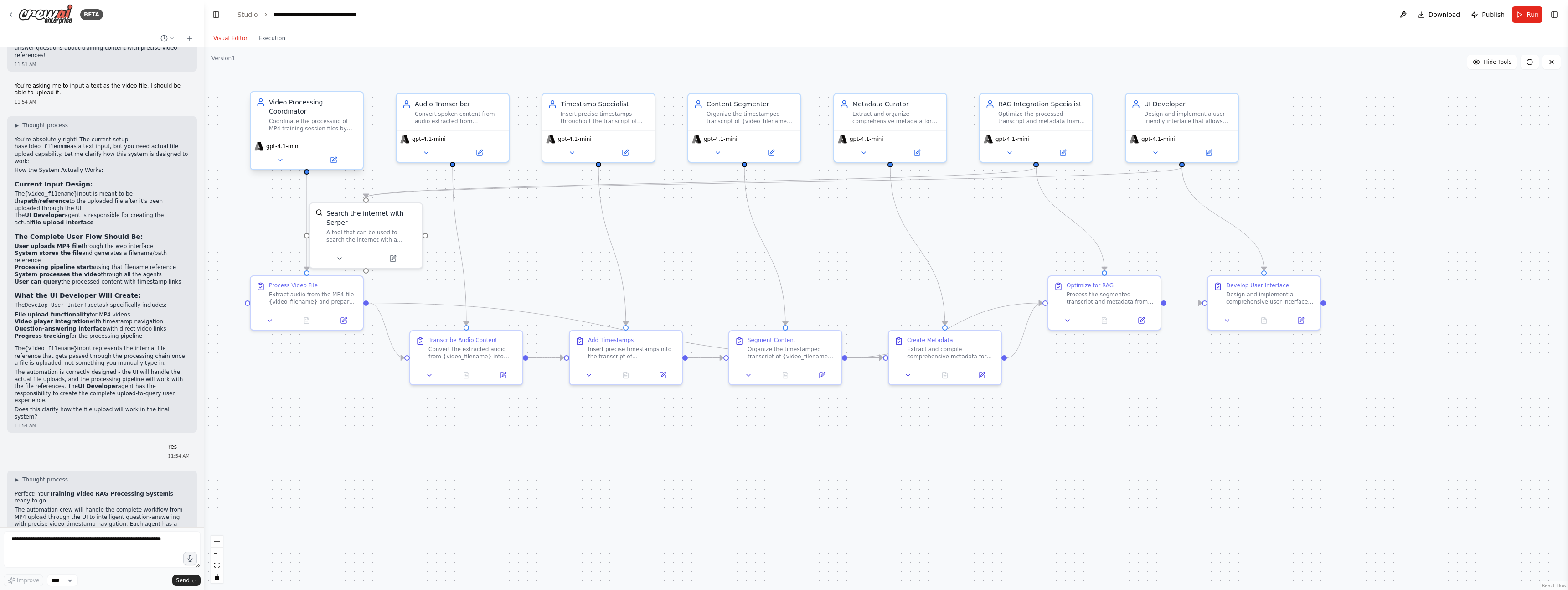
click at [301, 130] on div "Coordinate the processing of MP4 training session files by orchestrating the ex…" at bounding box center [313, 125] width 88 height 15
click at [92, 549] on textarea at bounding box center [102, 549] width 197 height 37
type textarea "**********"
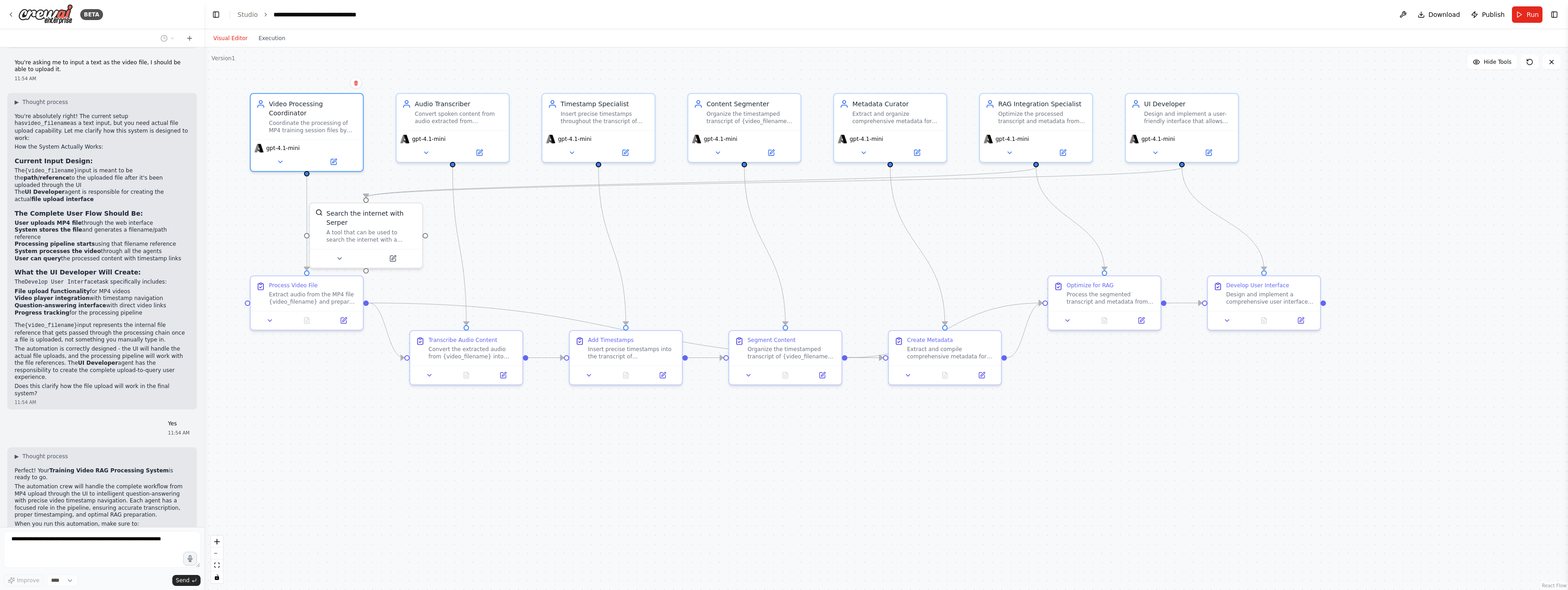
scroll to position [2096, 0]
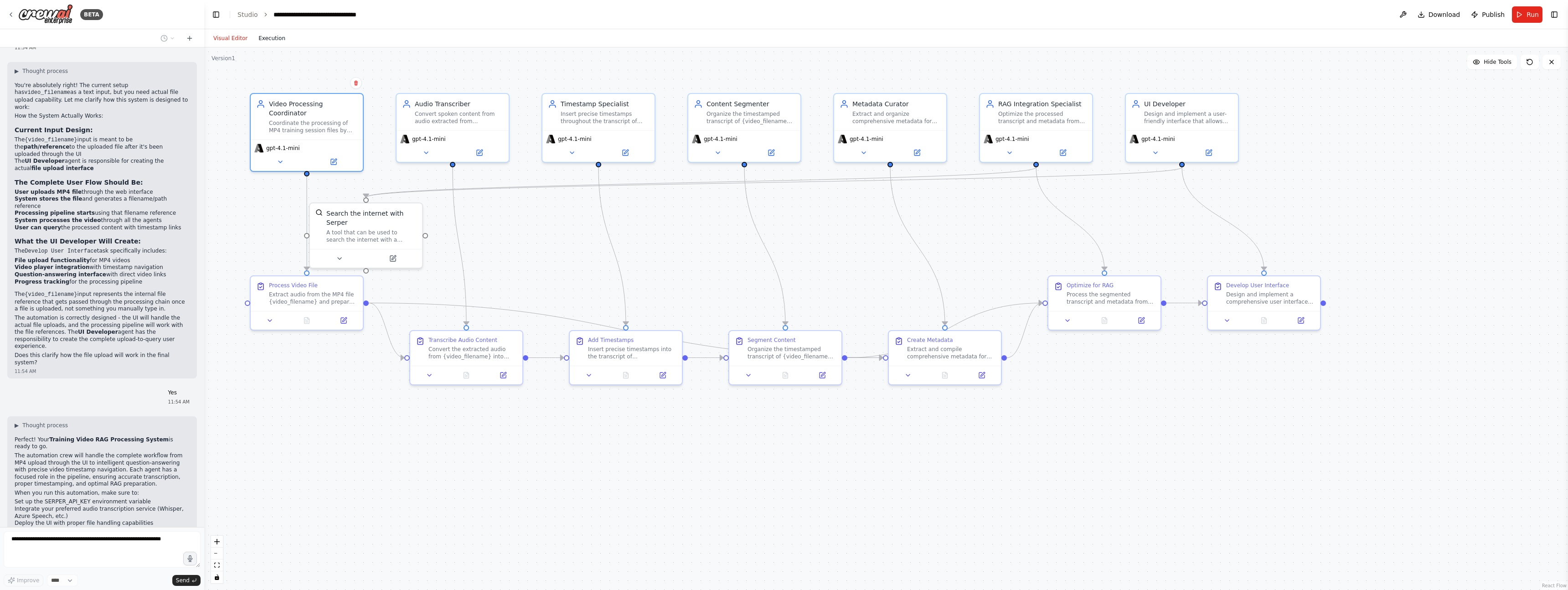
click at [268, 34] on button "Execution" at bounding box center [272, 38] width 38 height 11
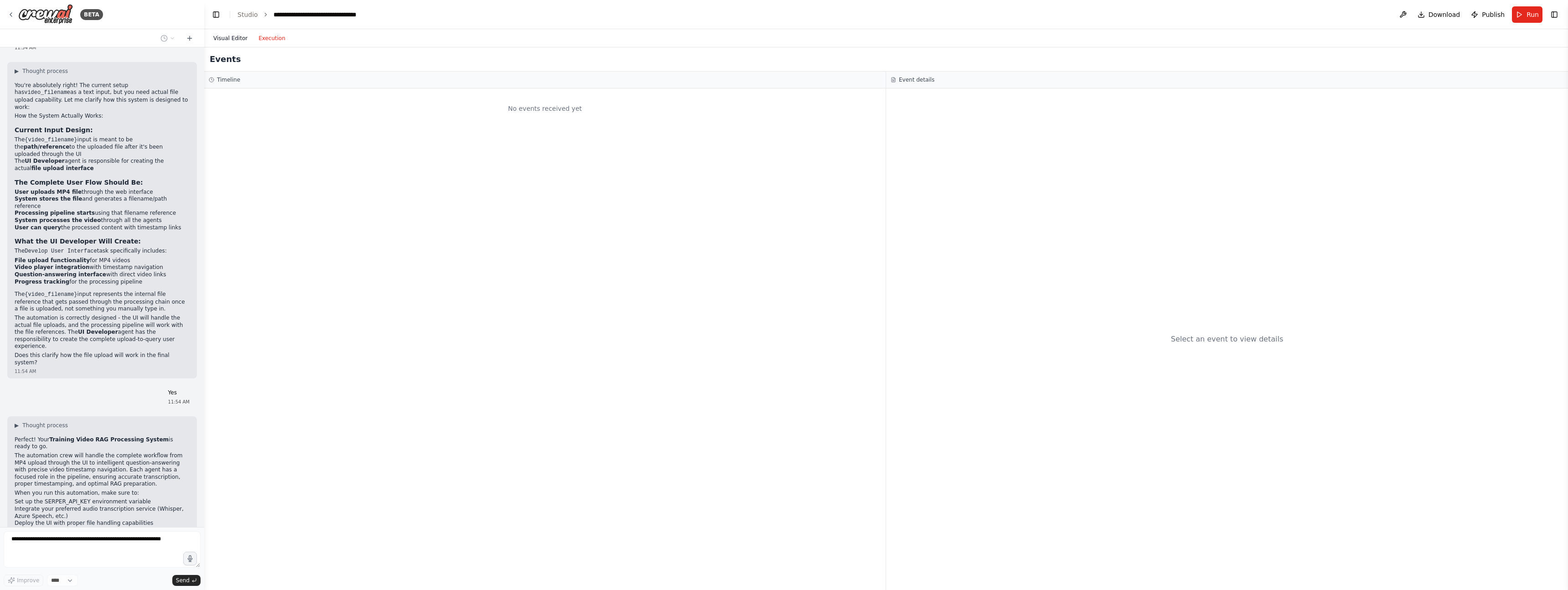
click at [233, 39] on button "Visual Editor" at bounding box center [230, 38] width 45 height 11
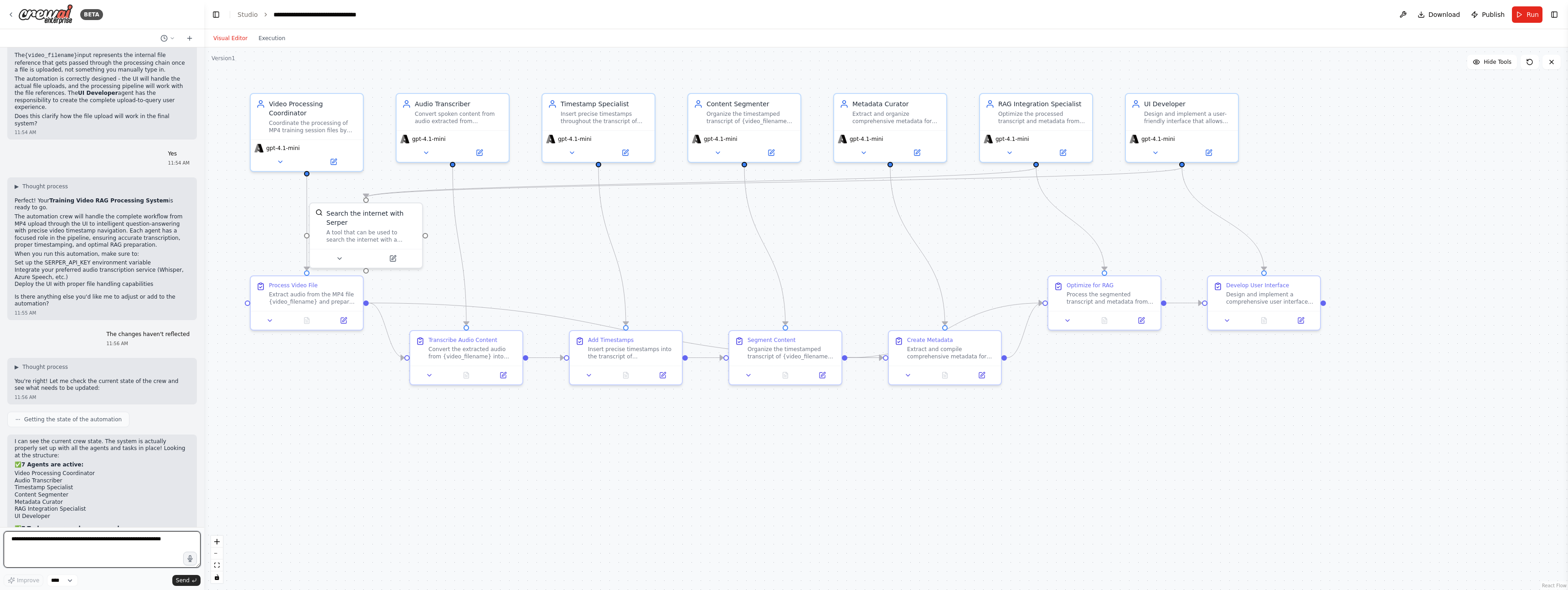
scroll to position [2342, 0]
click at [1528, 12] on span "Run" at bounding box center [1533, 14] width 12 height 9
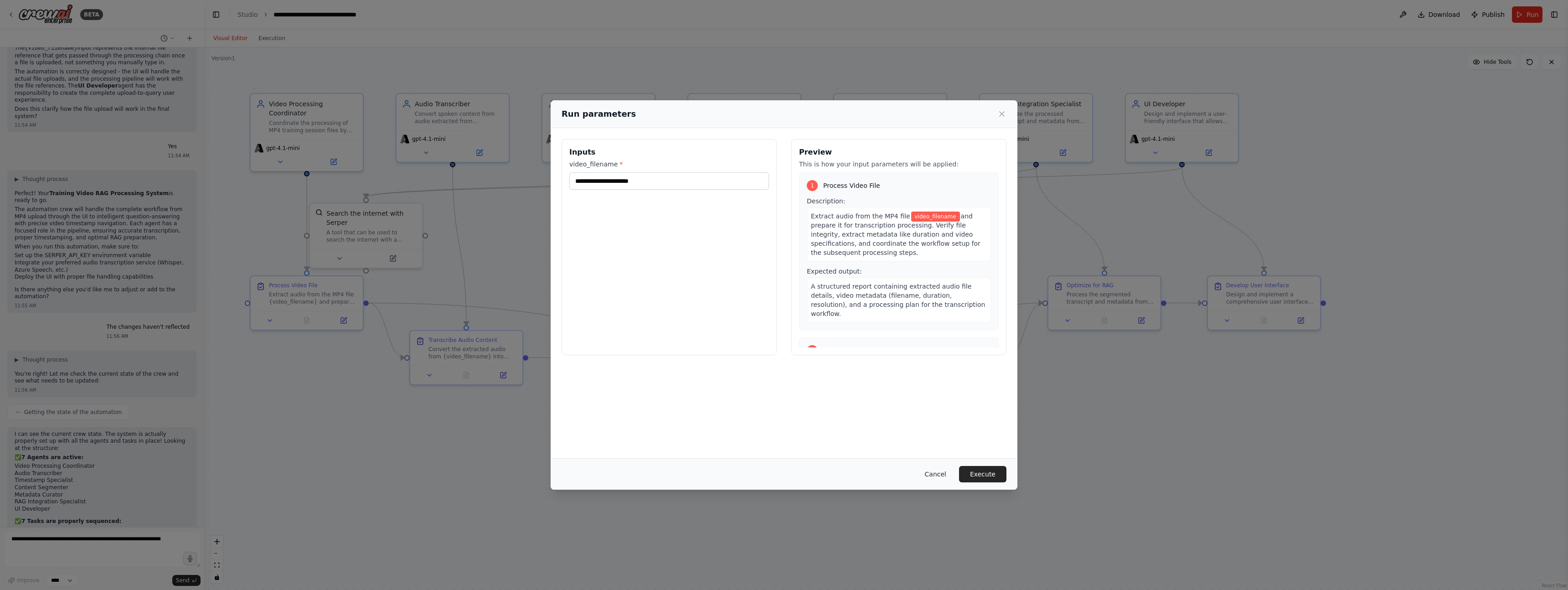
click at [937, 475] on button "Cancel" at bounding box center [935, 474] width 36 height 16
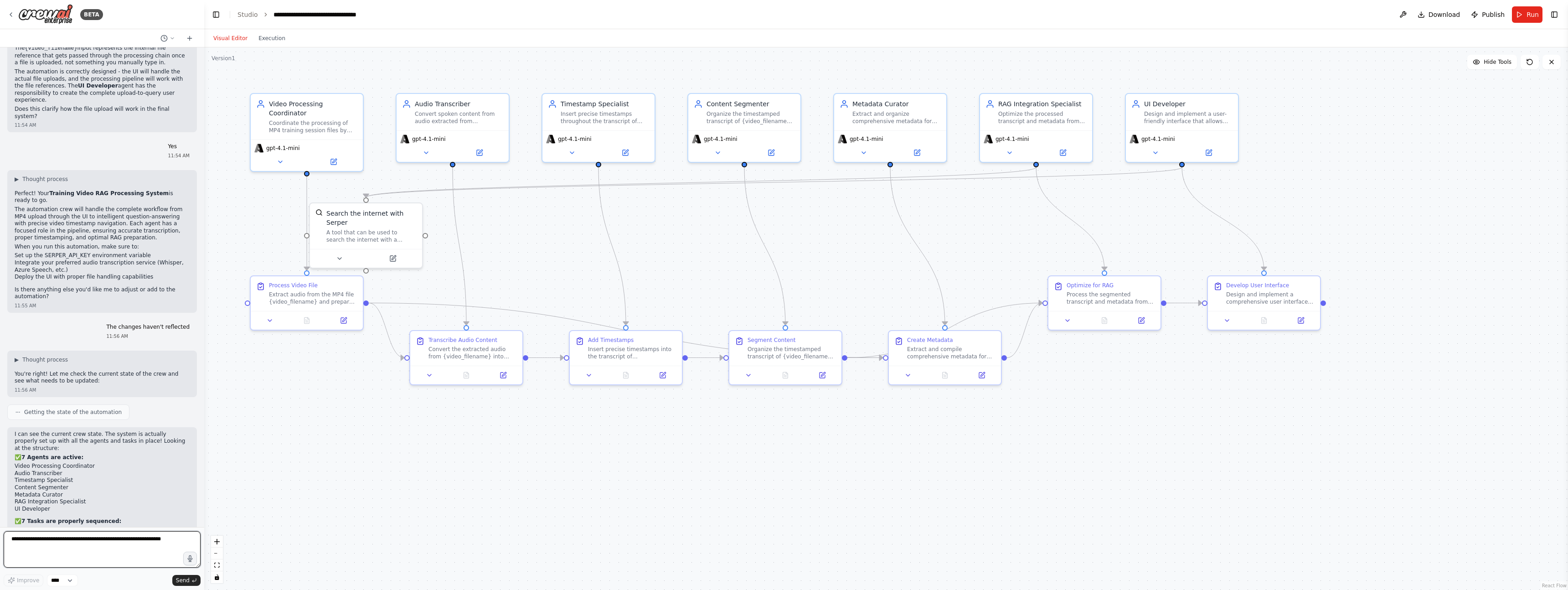
click at [121, 543] on textarea at bounding box center [102, 549] width 197 height 37
click at [255, 12] on link "Studio" at bounding box center [248, 15] width 21 height 7
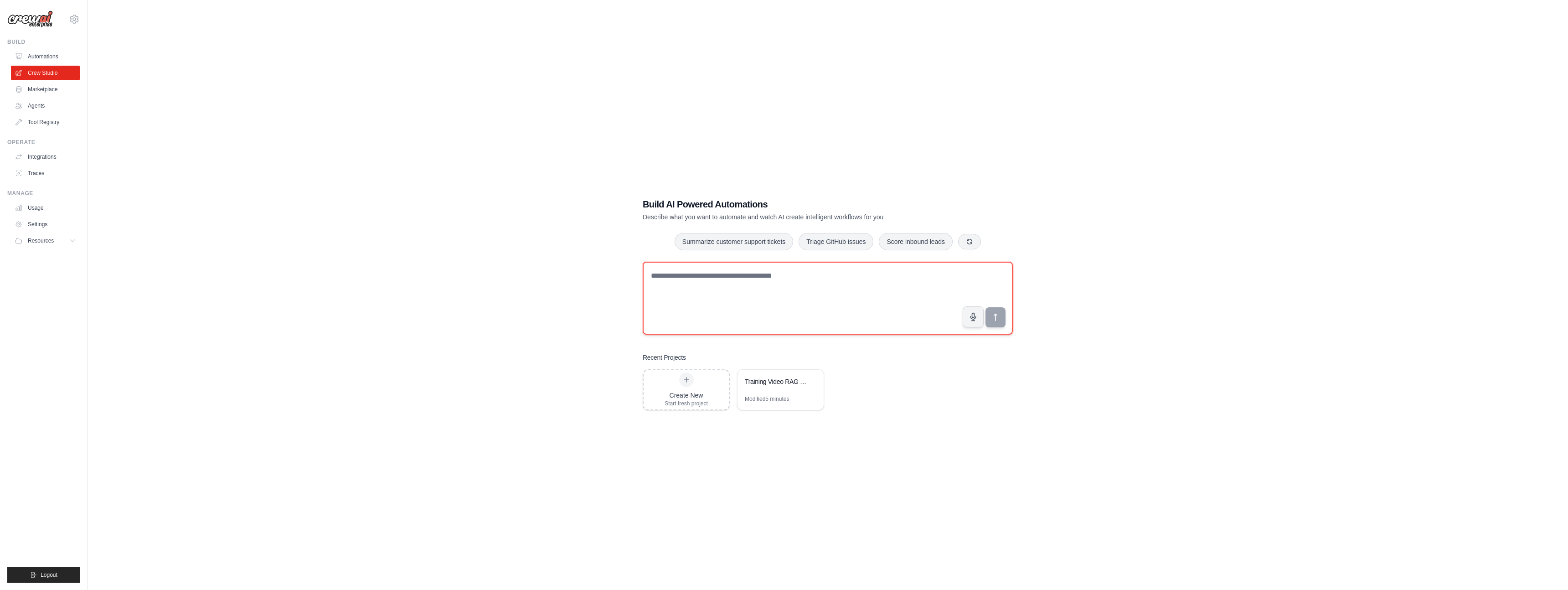
click at [805, 306] on textarea at bounding box center [828, 298] width 370 height 73
click at [812, 382] on icon at bounding box center [812, 381] width 4 height 4
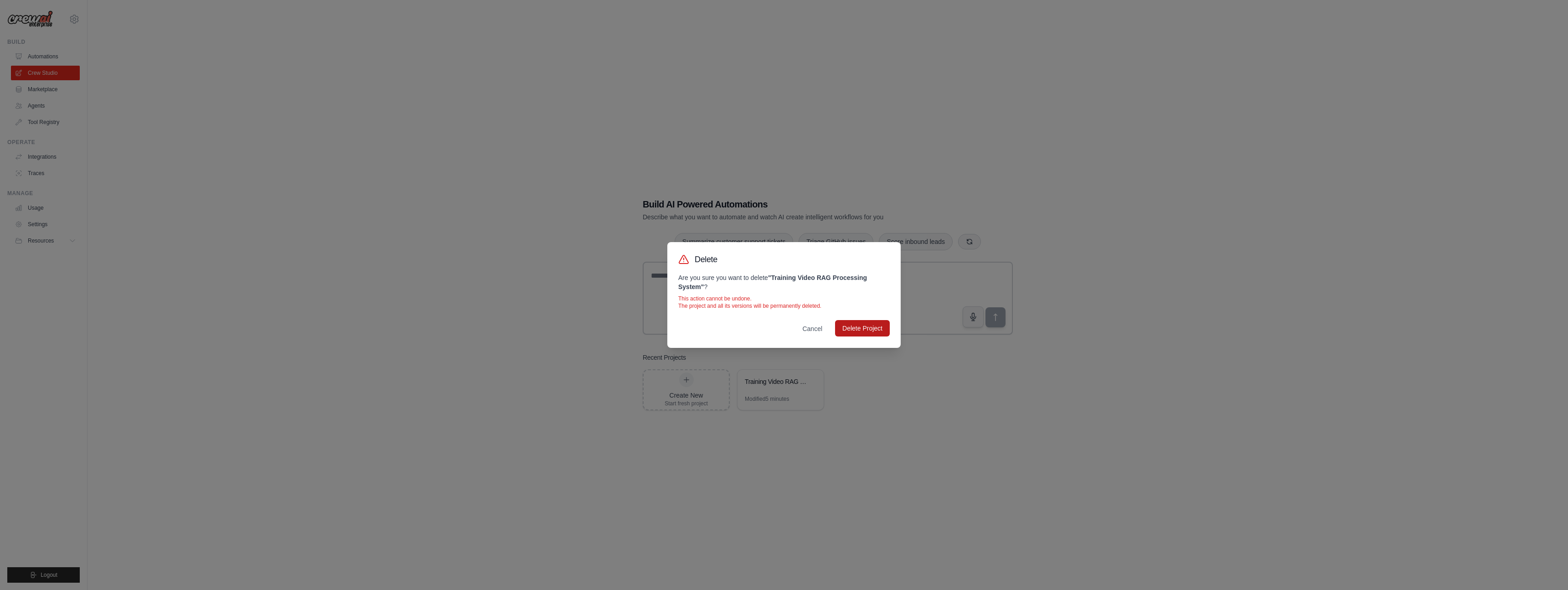
click at [849, 321] on button "Delete Project" at bounding box center [863, 328] width 55 height 16
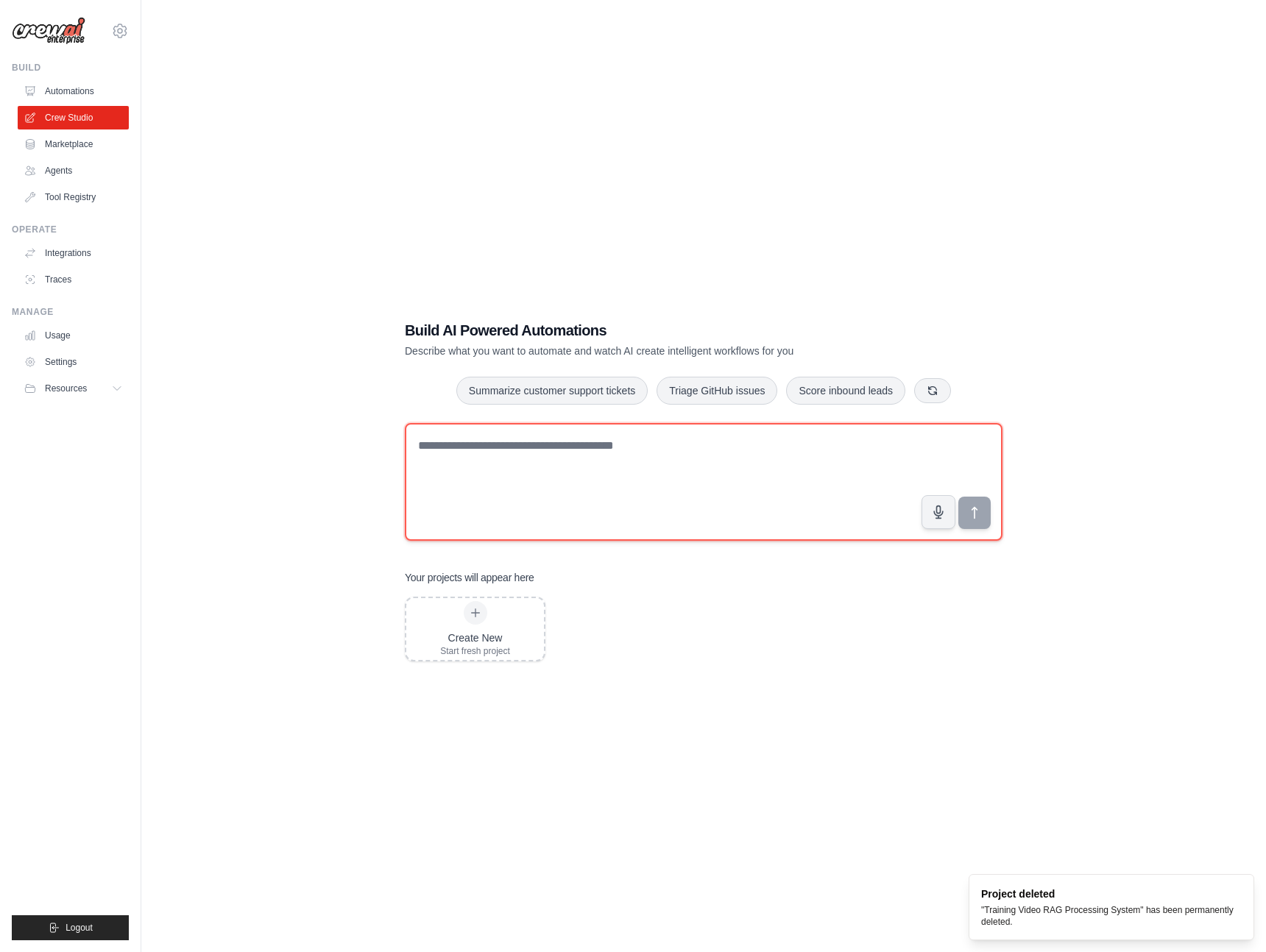
click at [627, 446] on textarea at bounding box center [704, 482] width 598 height 118
paste textarea "**********"
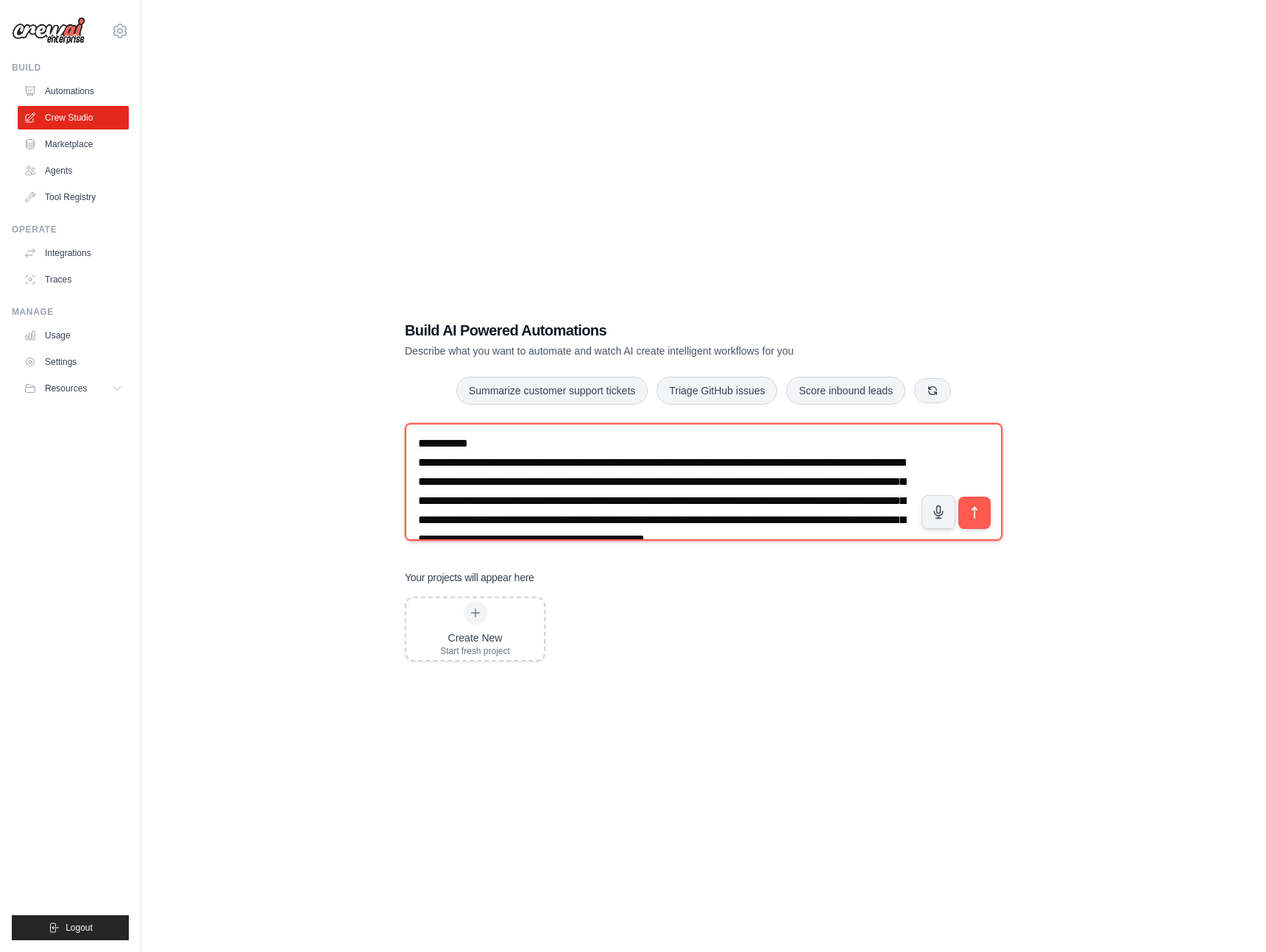
scroll to position [15, 0]
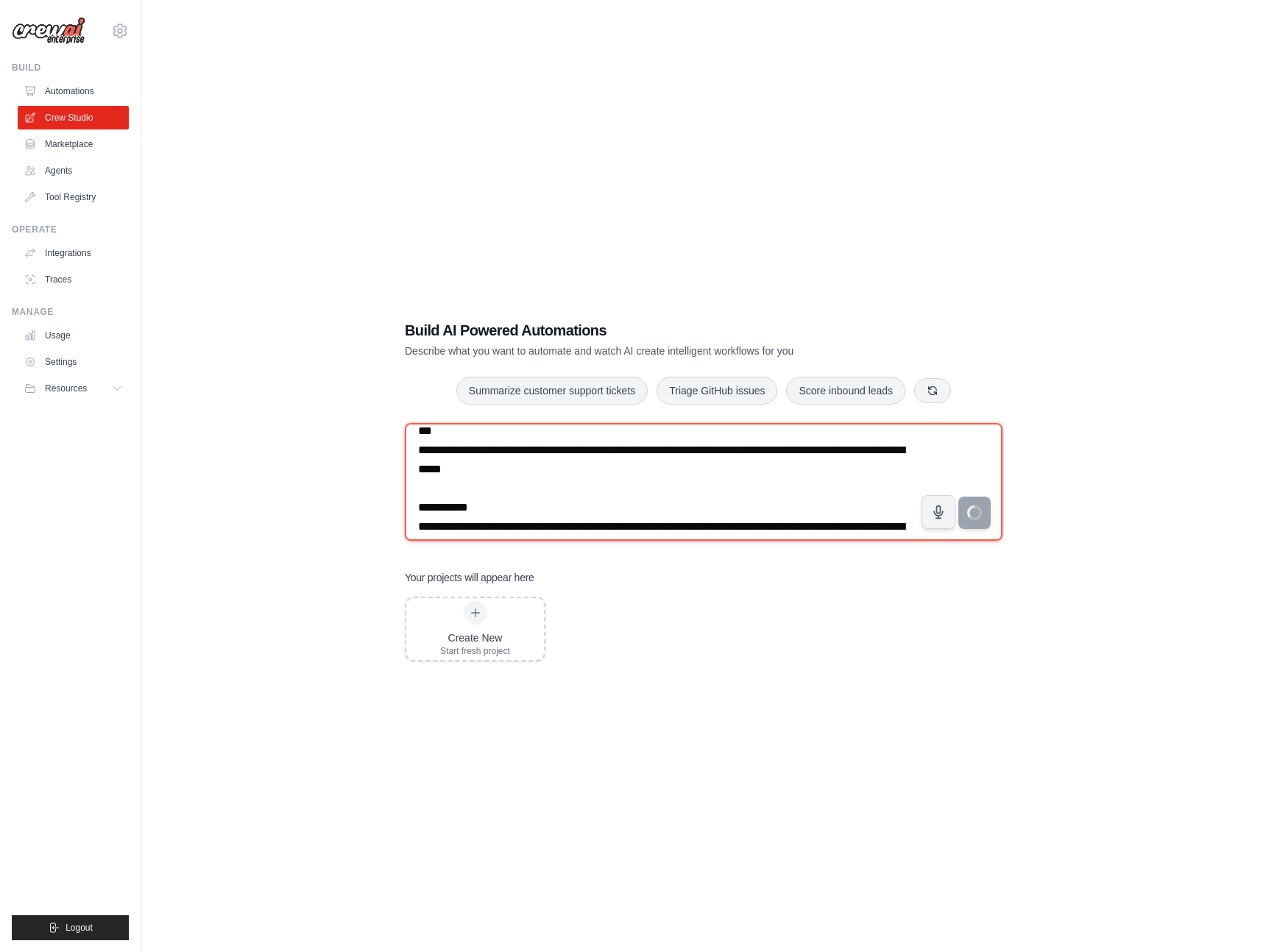
type textarea "**********"
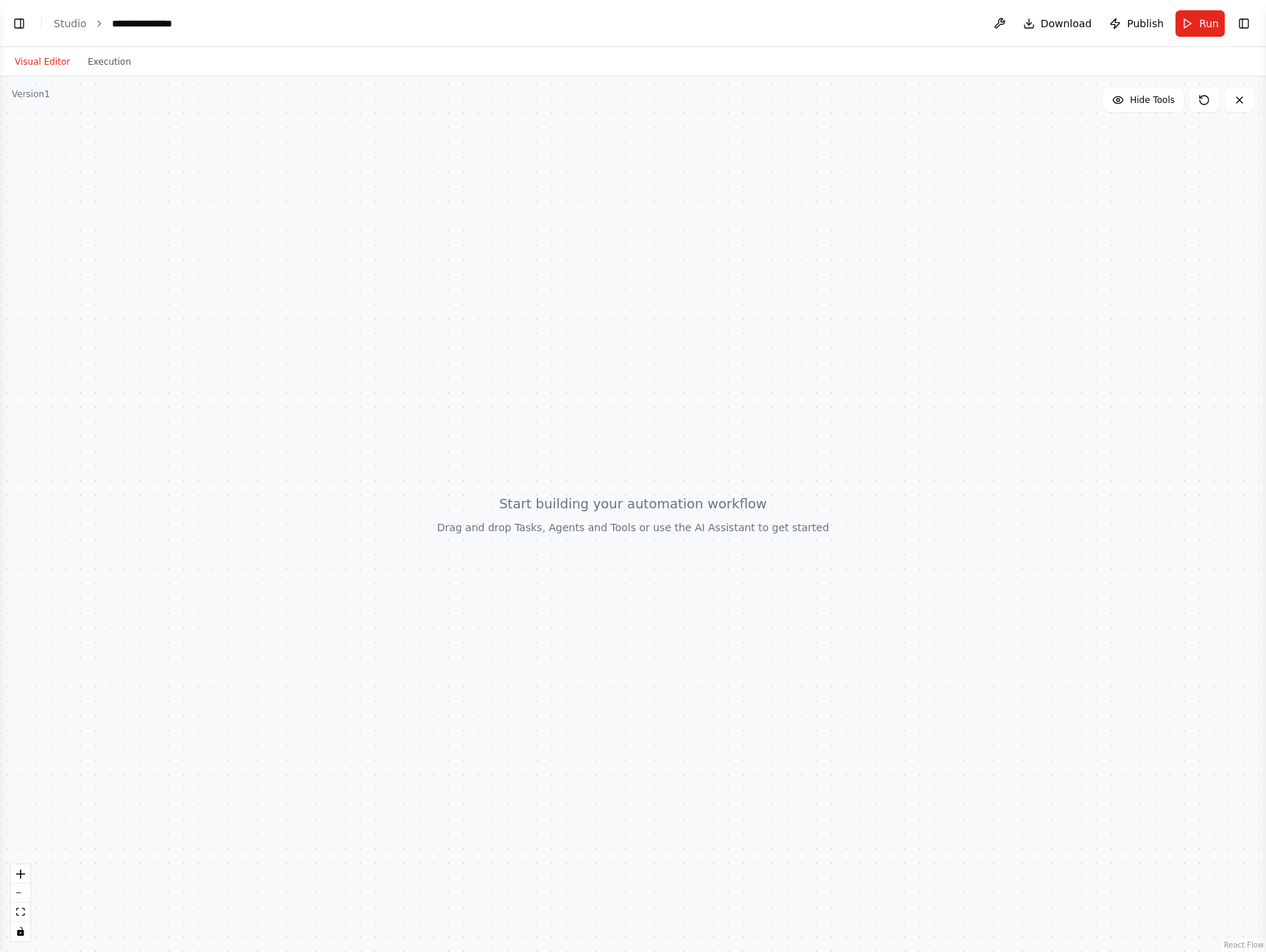
select select "****"
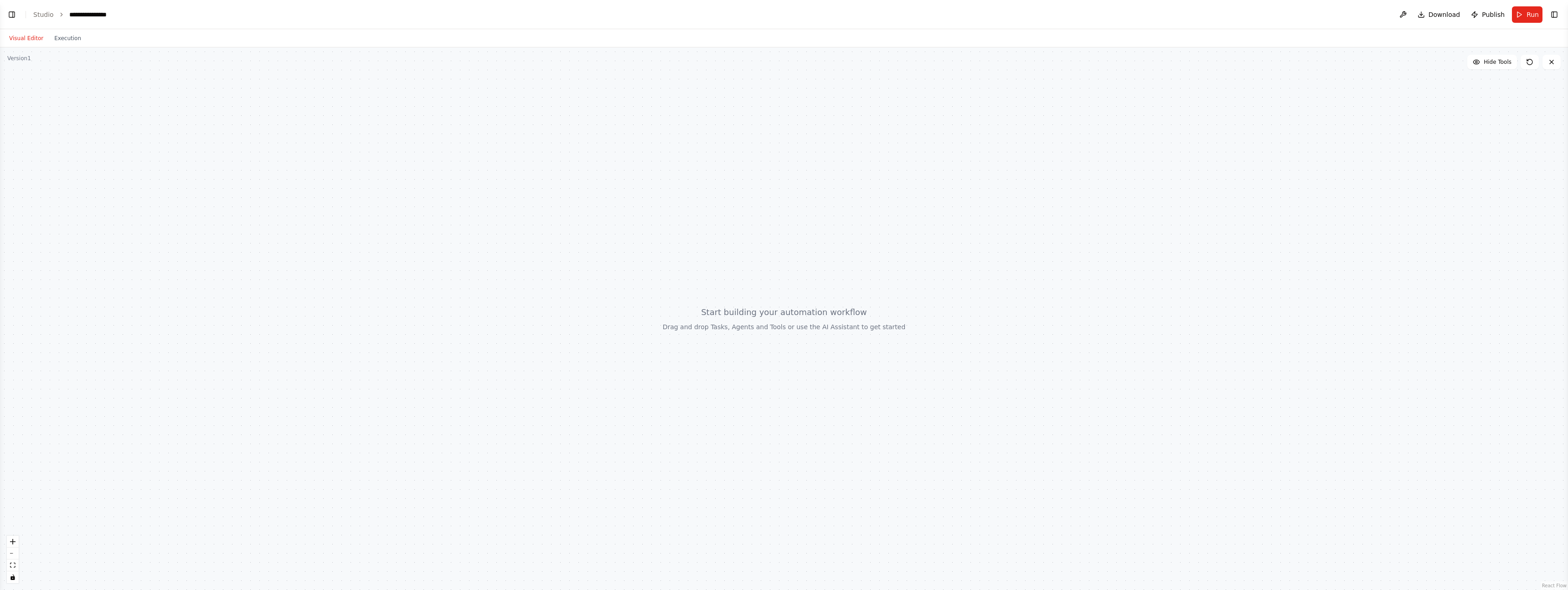
scroll to position [15, 0]
click at [13, 13] on button "Toggle Left Sidebar" at bounding box center [12, 14] width 13 height 13
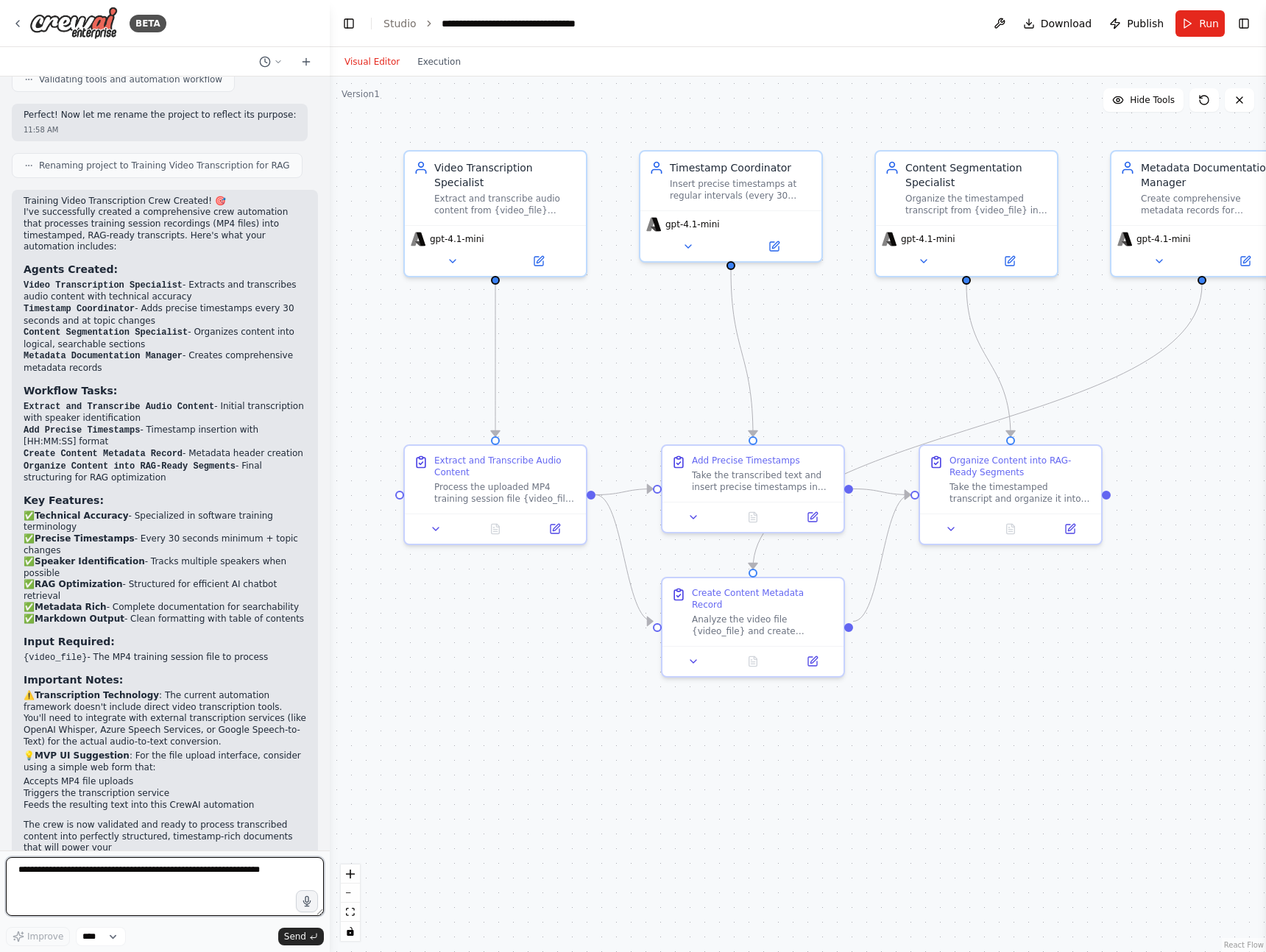
scroll to position [1730, 0]
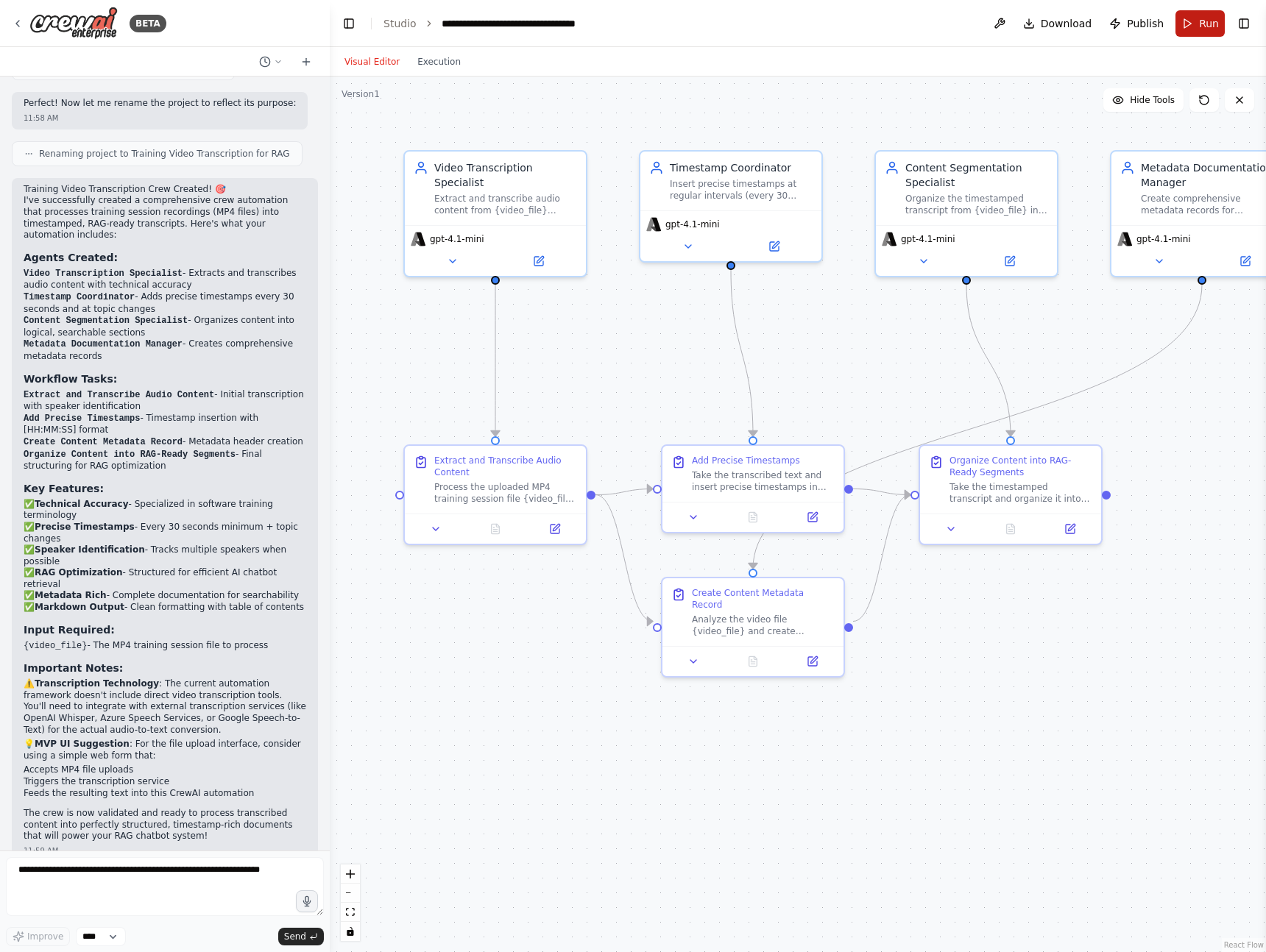
click at [1191, 31] on button "Run" at bounding box center [1200, 23] width 49 height 27
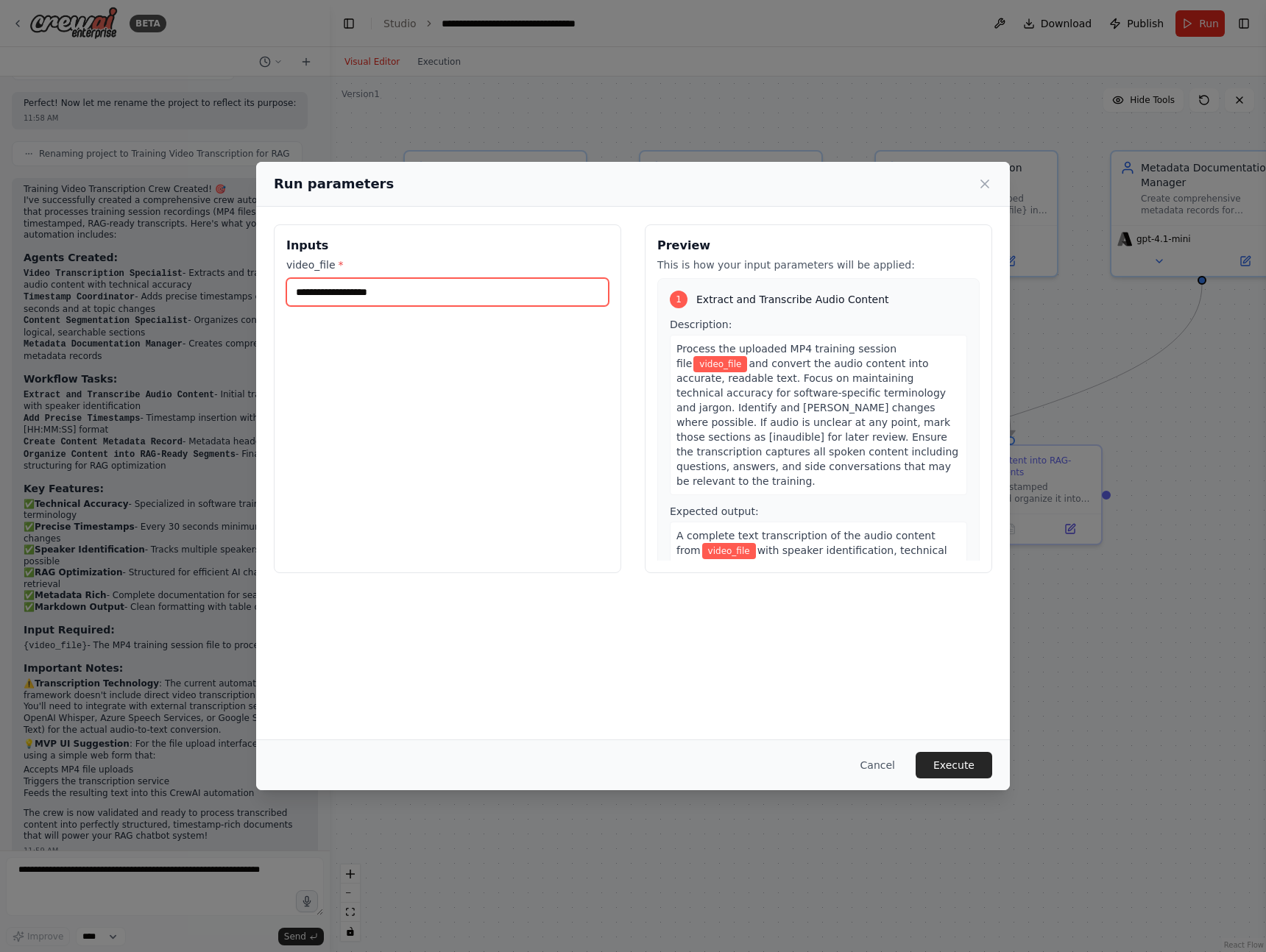
click at [368, 295] on input "video_file *" at bounding box center [447, 292] width 322 height 28
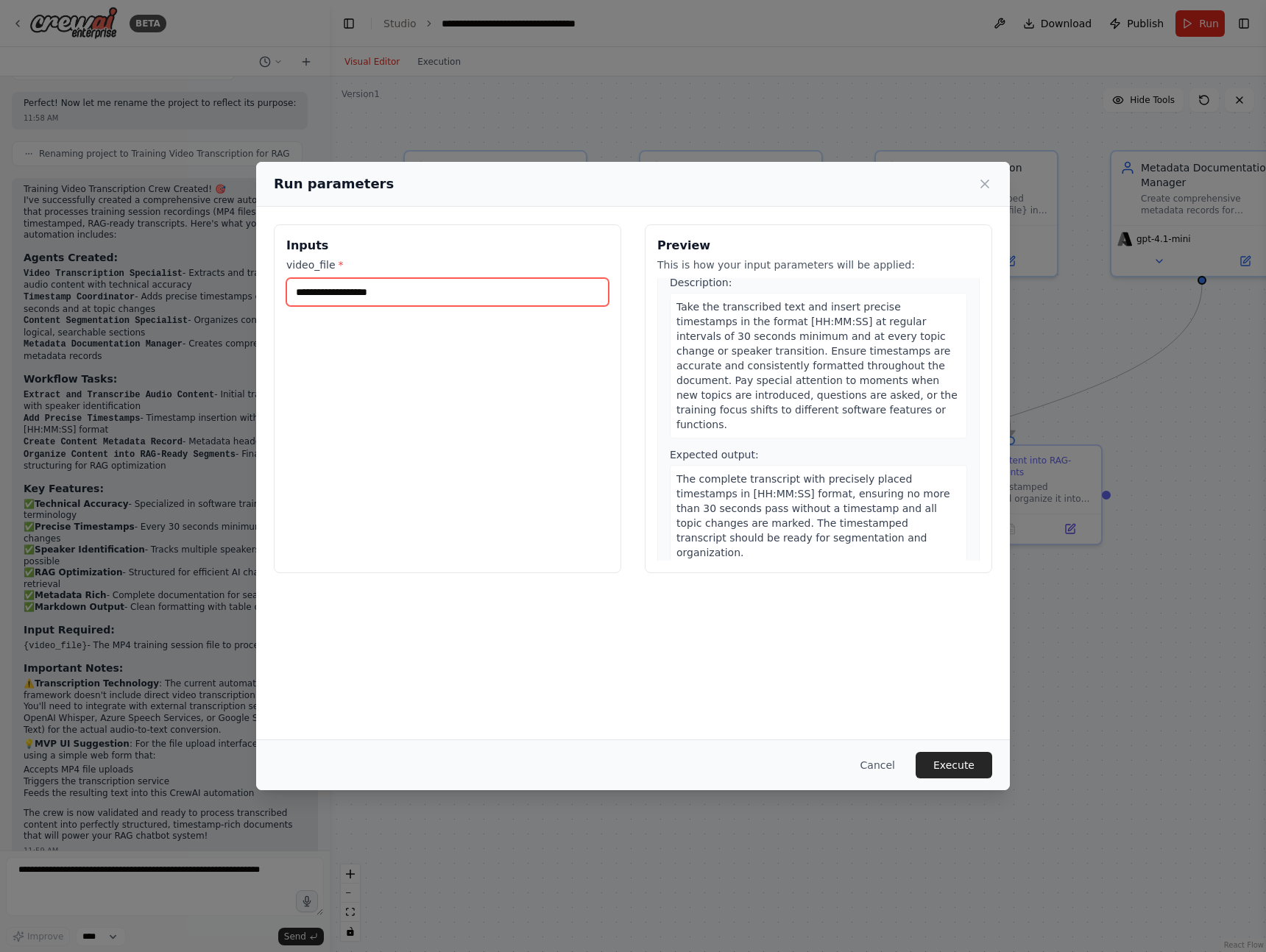
scroll to position [413, 0]
click at [986, 181] on icon at bounding box center [984, 183] width 7 height 7
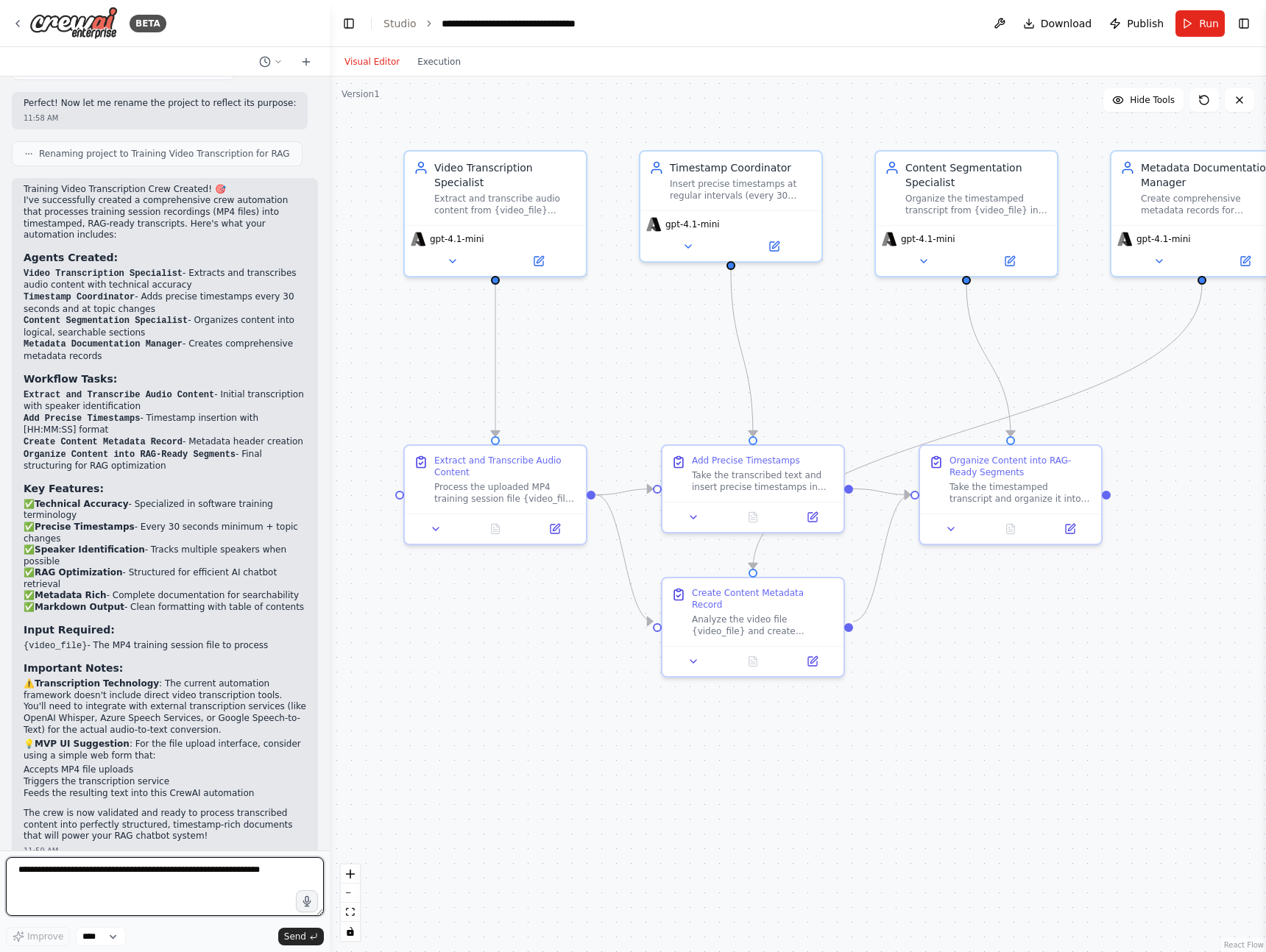
click at [154, 870] on textarea at bounding box center [164, 886] width 317 height 59
type textarea "***"
type textarea "**********"
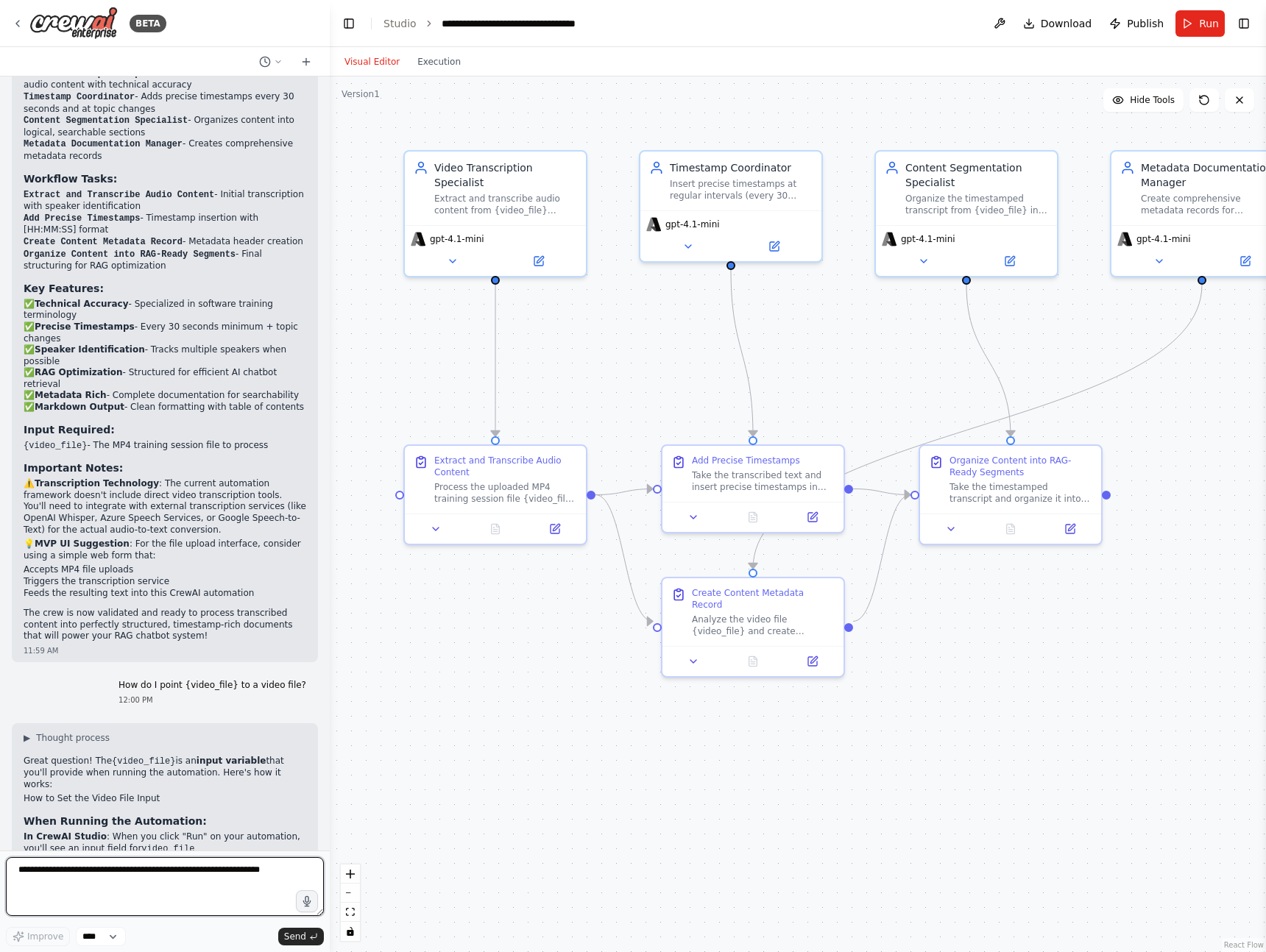
scroll to position [1929, 0]
click at [308, 62] on icon at bounding box center [307, 62] width 12 height 12
